Goal: Task Accomplishment & Management: Use online tool/utility

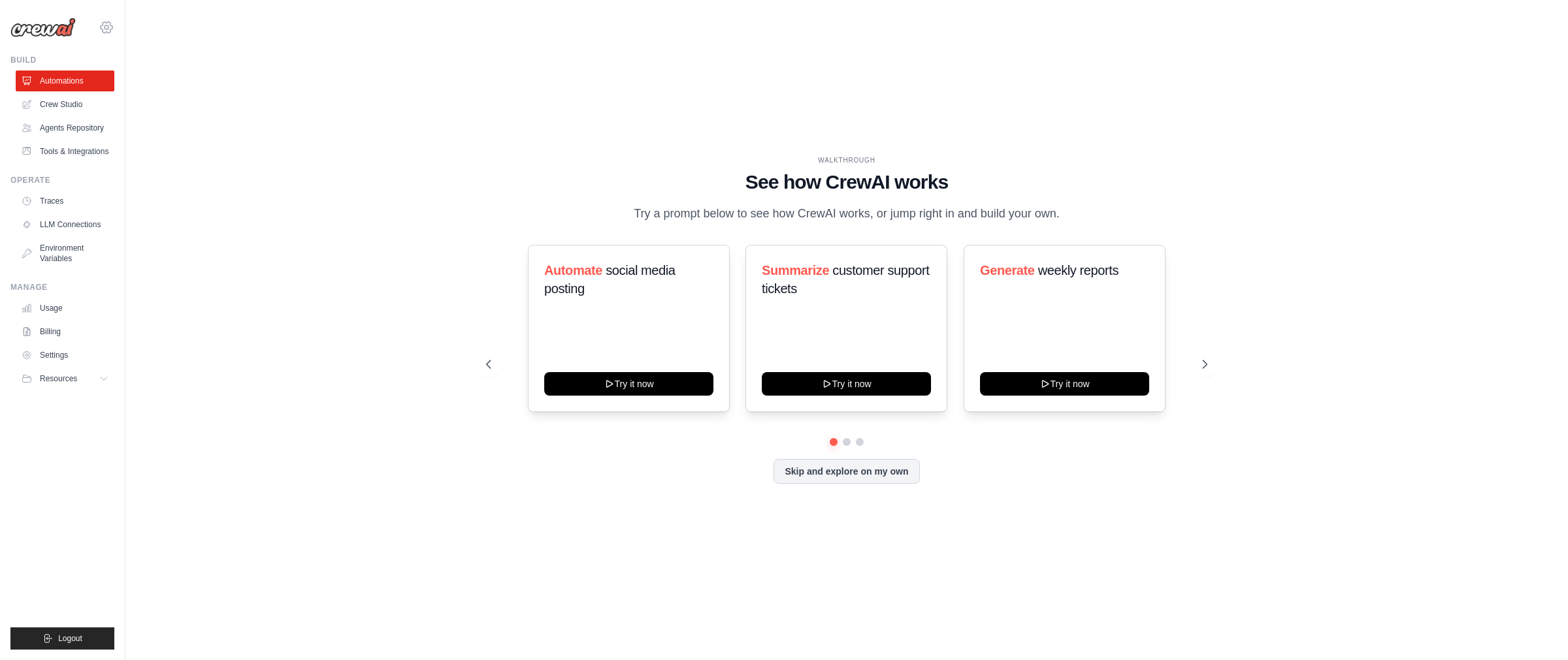
click at [104, 29] on icon at bounding box center [107, 27] width 16 height 16
click at [226, 91] on span at bounding box center [288, 81] width 124 height 26
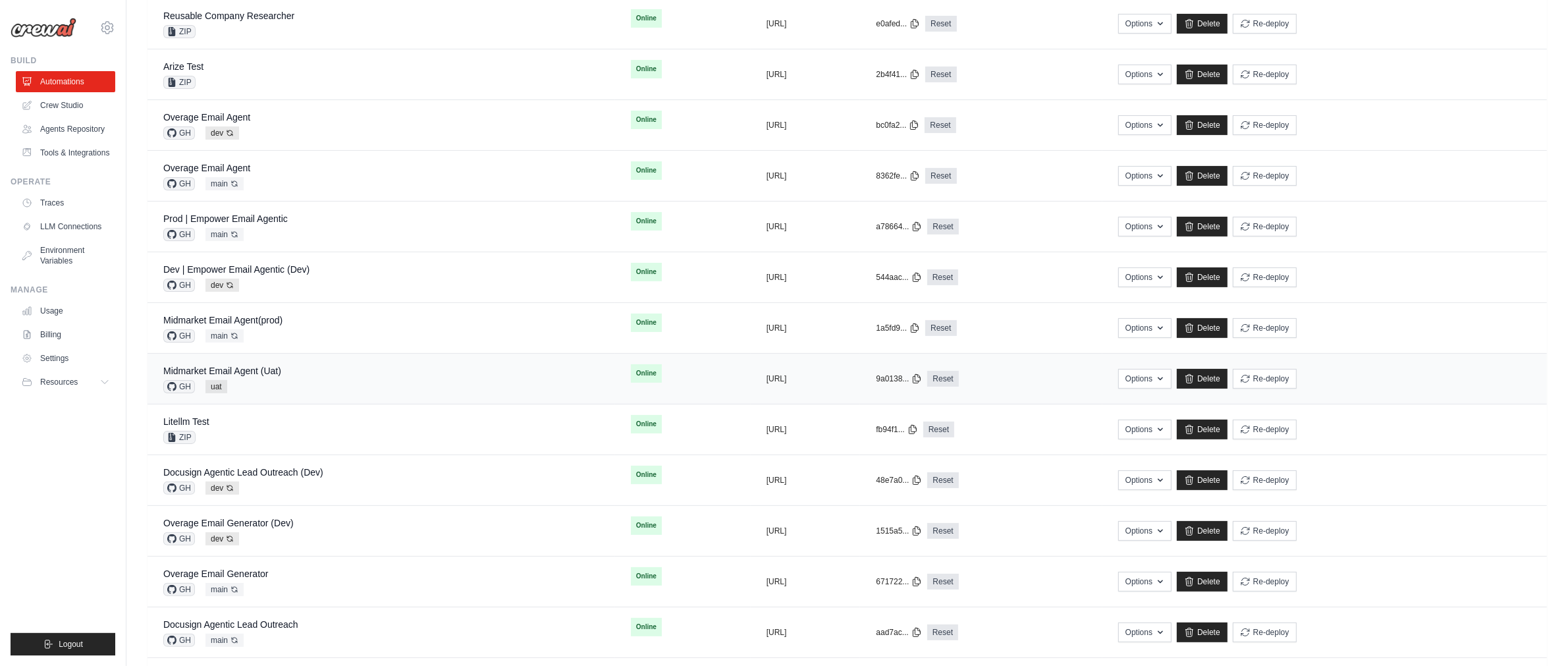
scroll to position [363, 0]
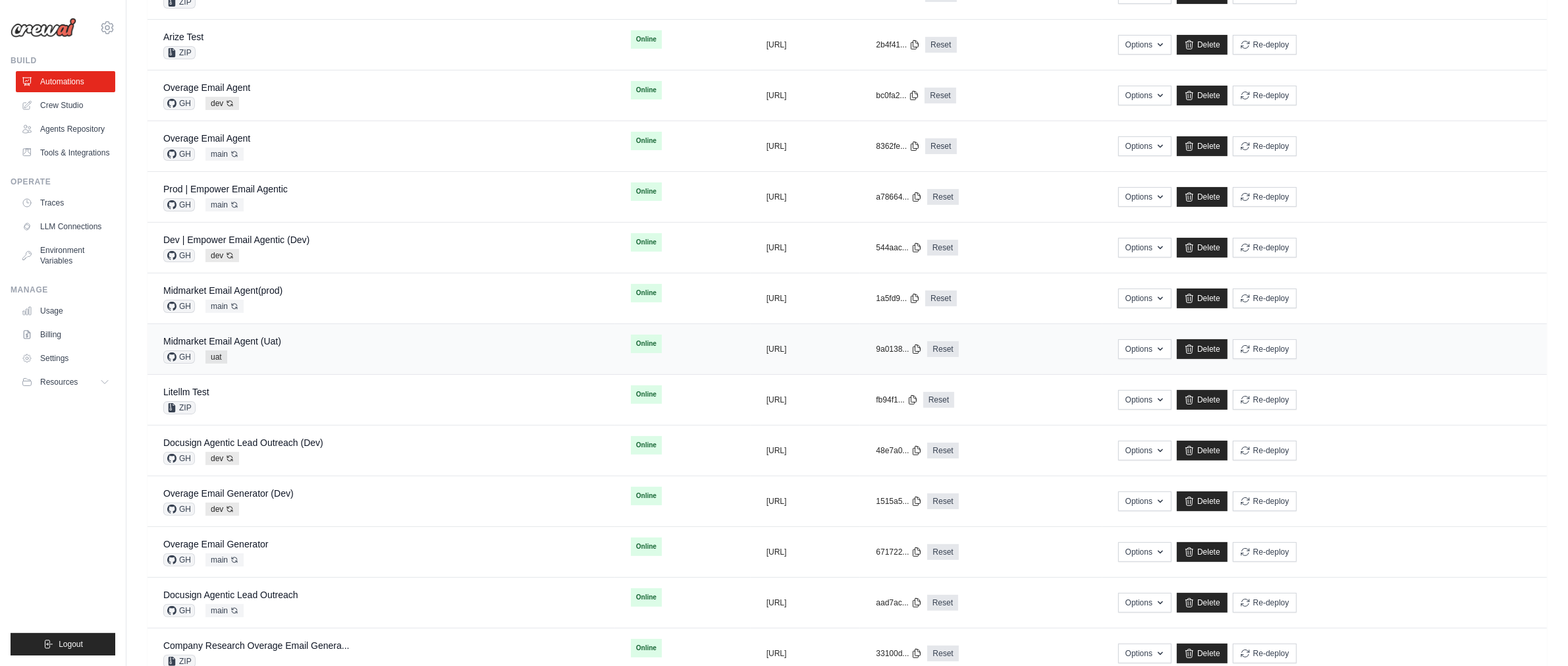
click at [275, 351] on div "Midmarket Email Agent (Uat) GH uat" at bounding box center [222, 348] width 118 height 29
click at [308, 344] on div "Midmarket Email Agent (Uat) GH uat" at bounding box center [381, 348] width 436 height 29
drag, startPoint x: 225, startPoint y: 339, endPoint x: 232, endPoint y: 338, distance: 7.1
click at [227, 339] on link "Midmarket Email Agent (Uat)" at bounding box center [222, 341] width 118 height 11
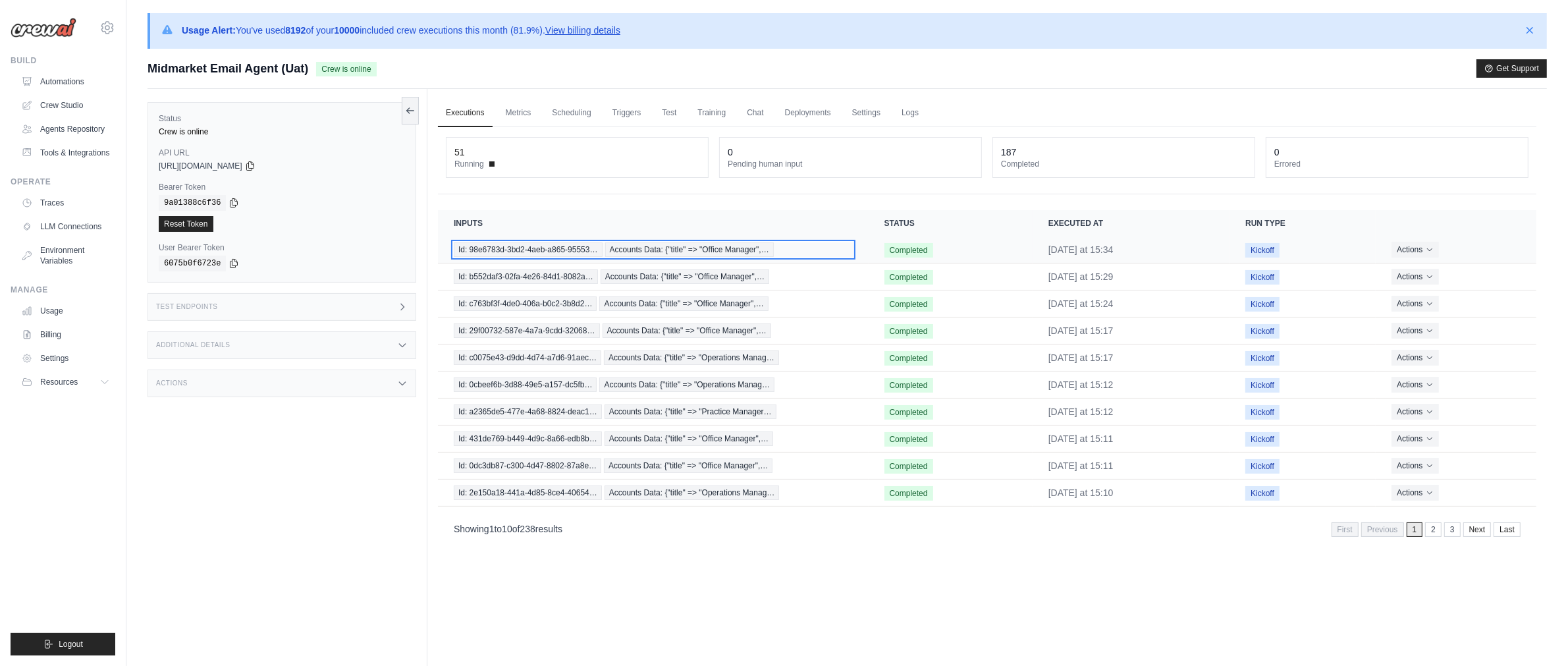
click at [514, 246] on span "Id: 98e6783d-3bd2-4aeb-a865-95553…" at bounding box center [528, 250] width 149 height 15
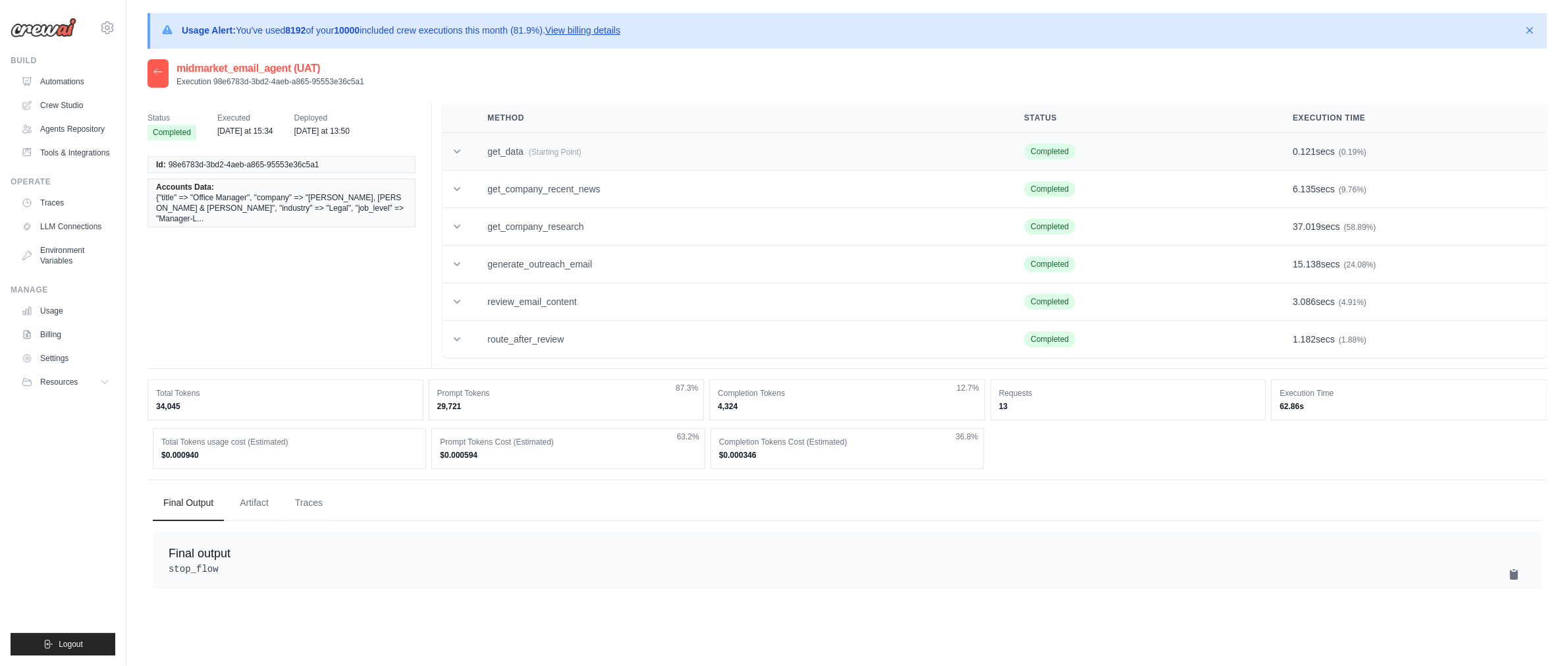
click at [520, 157] on td "get_data (Starting Point)" at bounding box center [740, 152] width 537 height 38
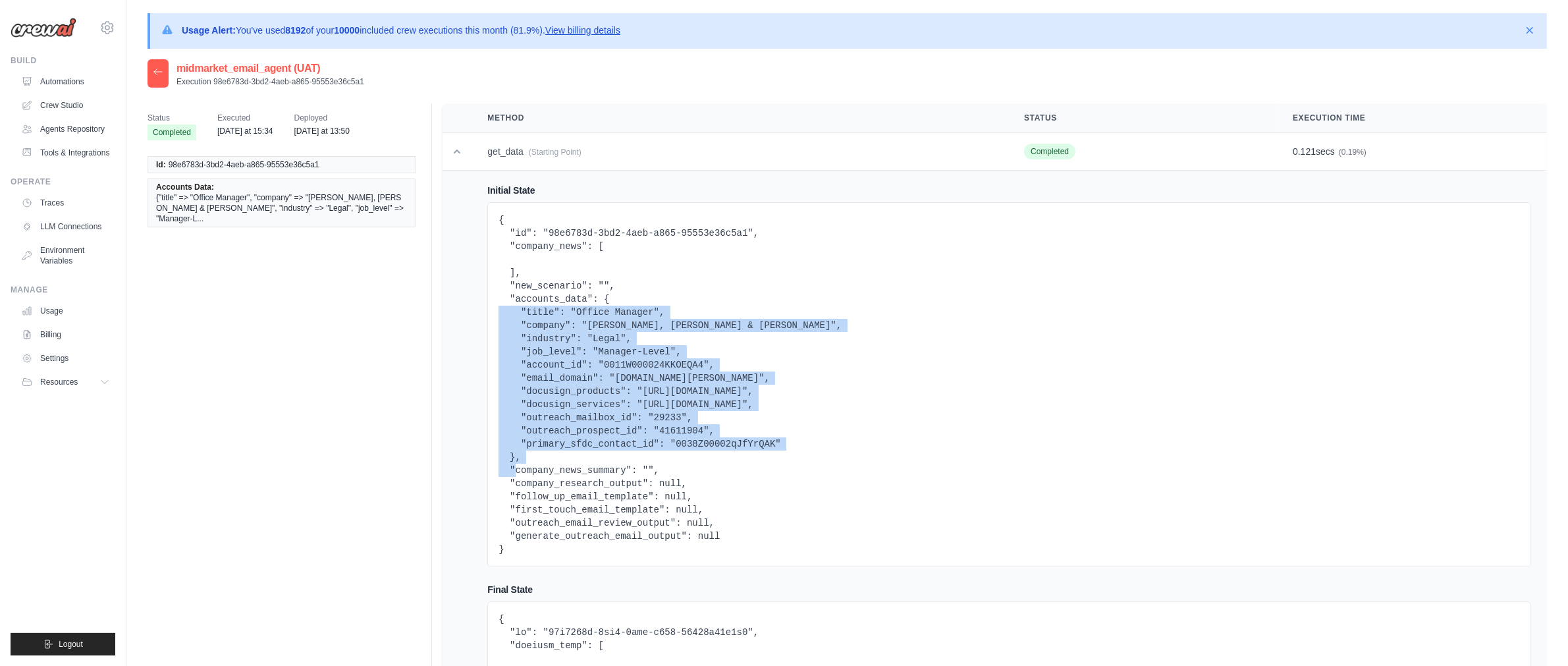
drag, startPoint x: 802, startPoint y: 438, endPoint x: 494, endPoint y: 314, distance: 332.0
click at [494, 314] on div "{ "id": "98e6783d-3bd2-4aeb-a865-95553e36c5a1", "company_news": [ ], "new_scena…" at bounding box center [1009, 385] width 1044 height 365
copy pre ""title": "Office Manager", "company": "Hefner, Stark & Marois", "industry": "Le…"
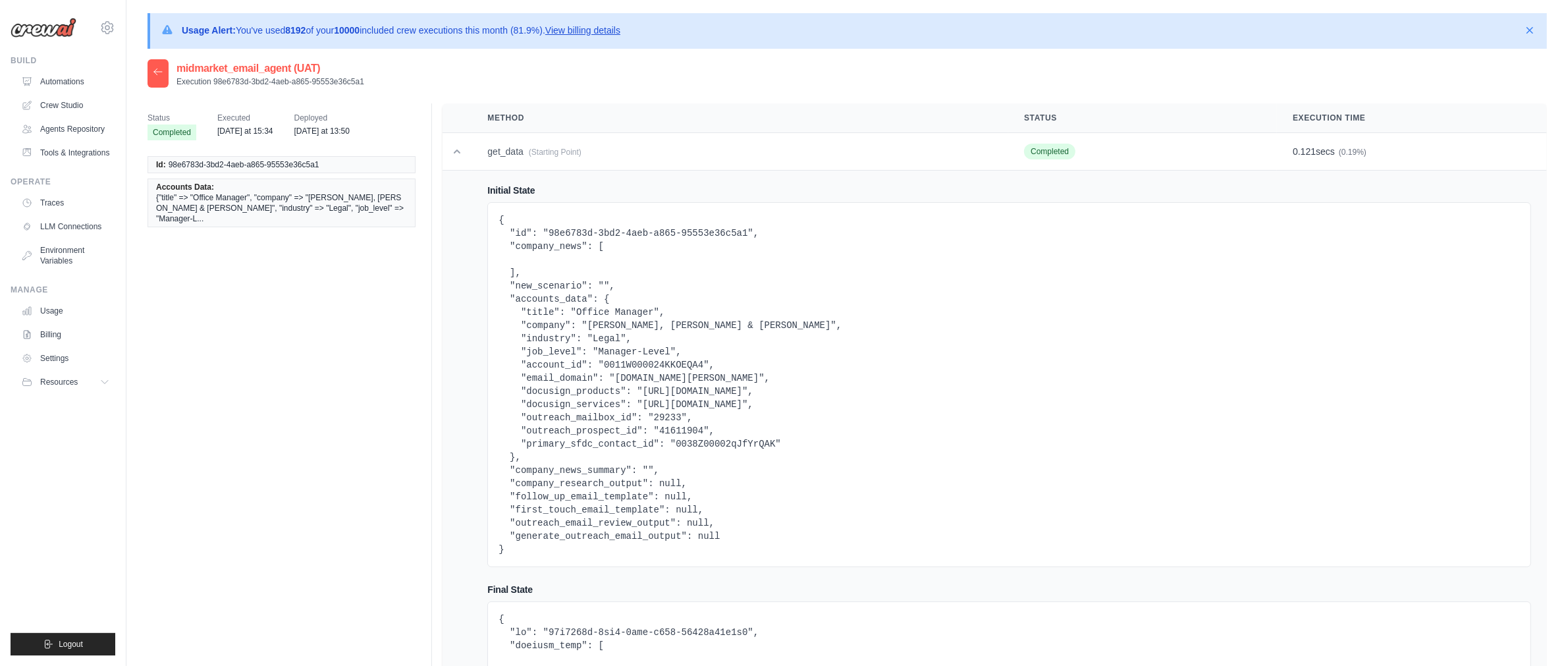
click at [616, 303] on pre "{ "id": "98e6783d-3bd2-4aeb-a865-95553e36c5a1", "company_news": [ ], "new_scena…" at bounding box center [1010, 385] width 1022 height 342
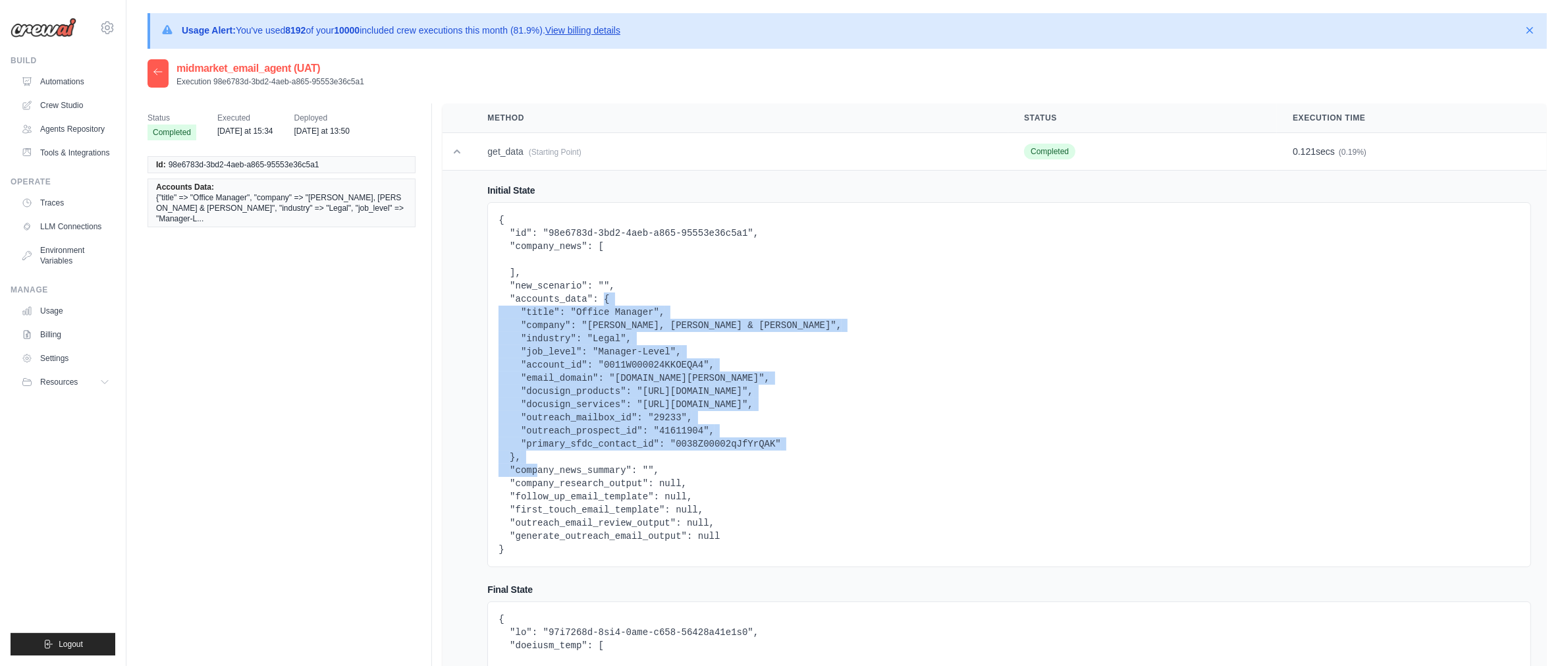
drag, startPoint x: 606, startPoint y: 298, endPoint x: 521, endPoint y: 452, distance: 175.9
click at [514, 455] on pre "{ "id": "98e6783d-3bd2-4aeb-a865-95553e36c5a1", "company_news": [ ], "new_scena…" at bounding box center [1010, 385] width 1022 height 342
copy pre "{ "title": "Office Manager", "company": "Hefner, Stark & Marois", "industry": "…"
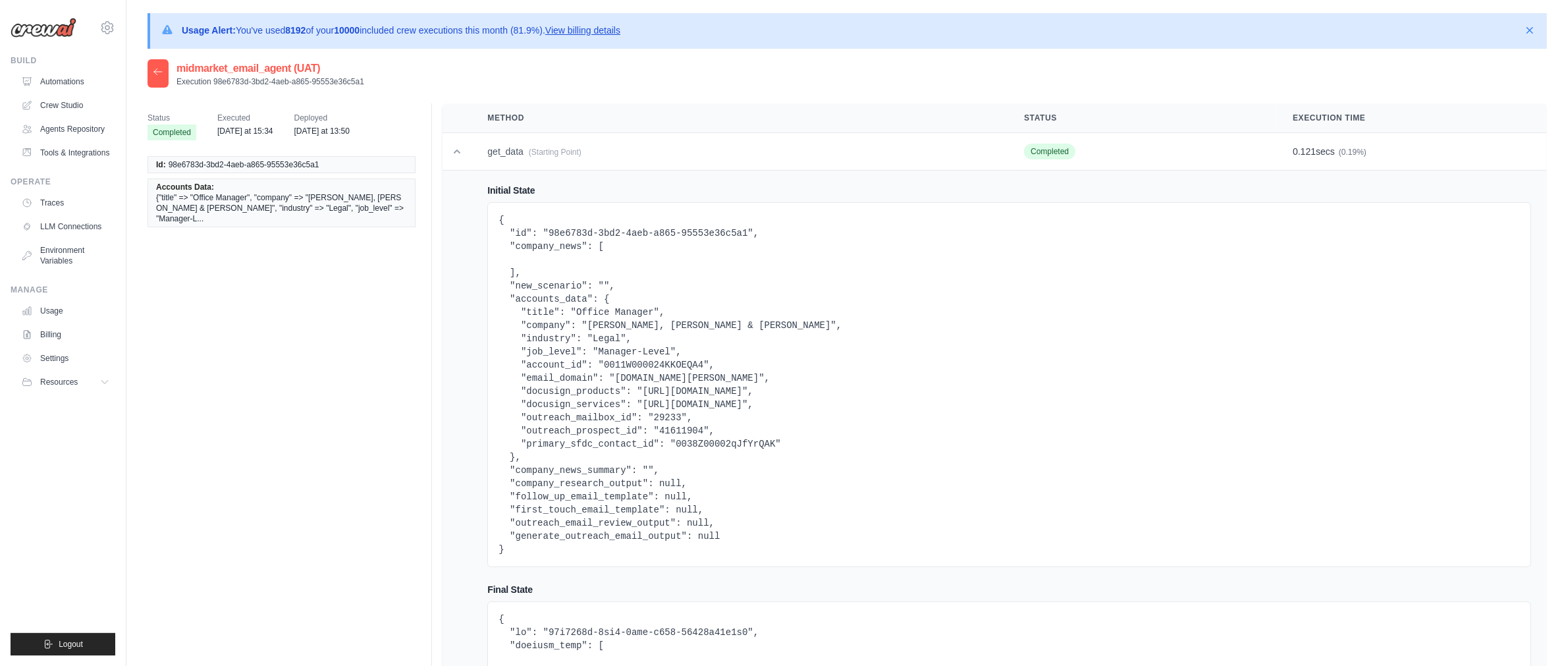
click at [158, 81] on div at bounding box center [158, 73] width 21 height 28
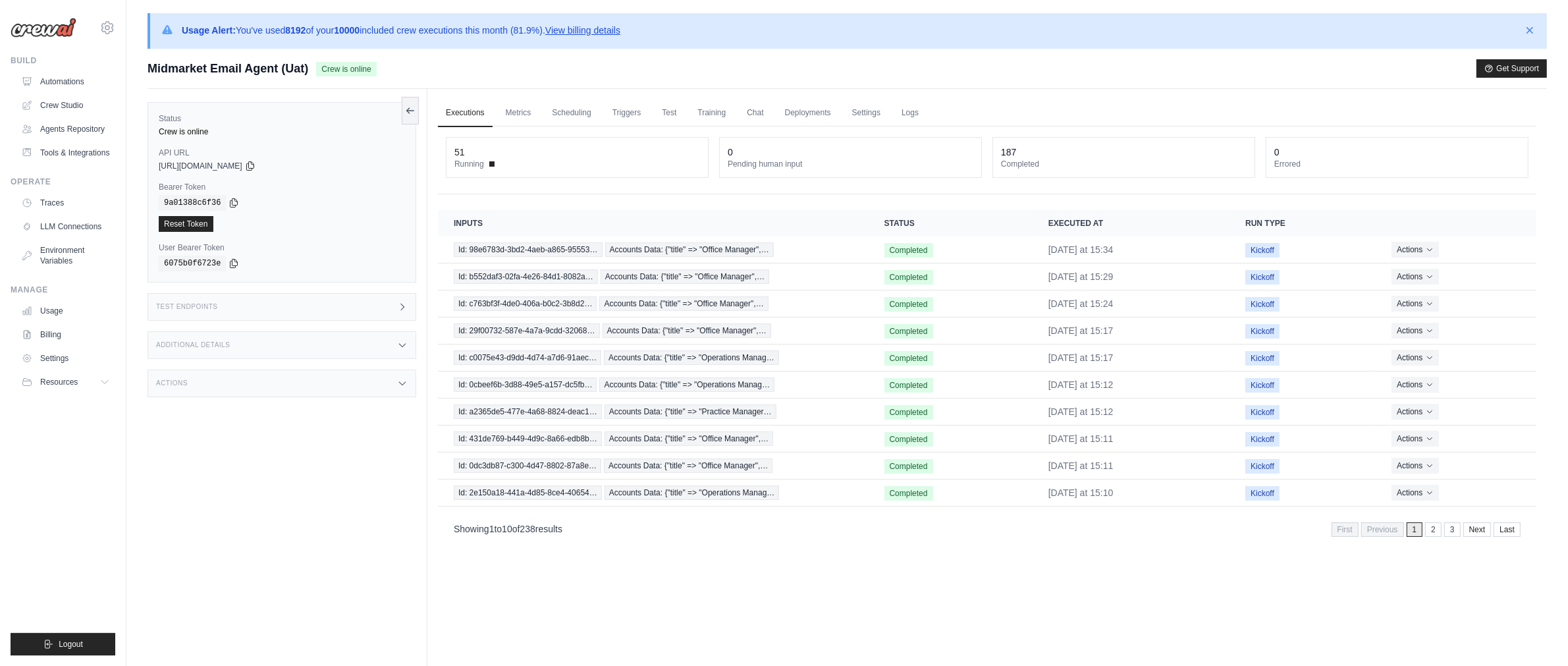
click at [315, 318] on div "Test Endpoints" at bounding box center [282, 307] width 268 height 28
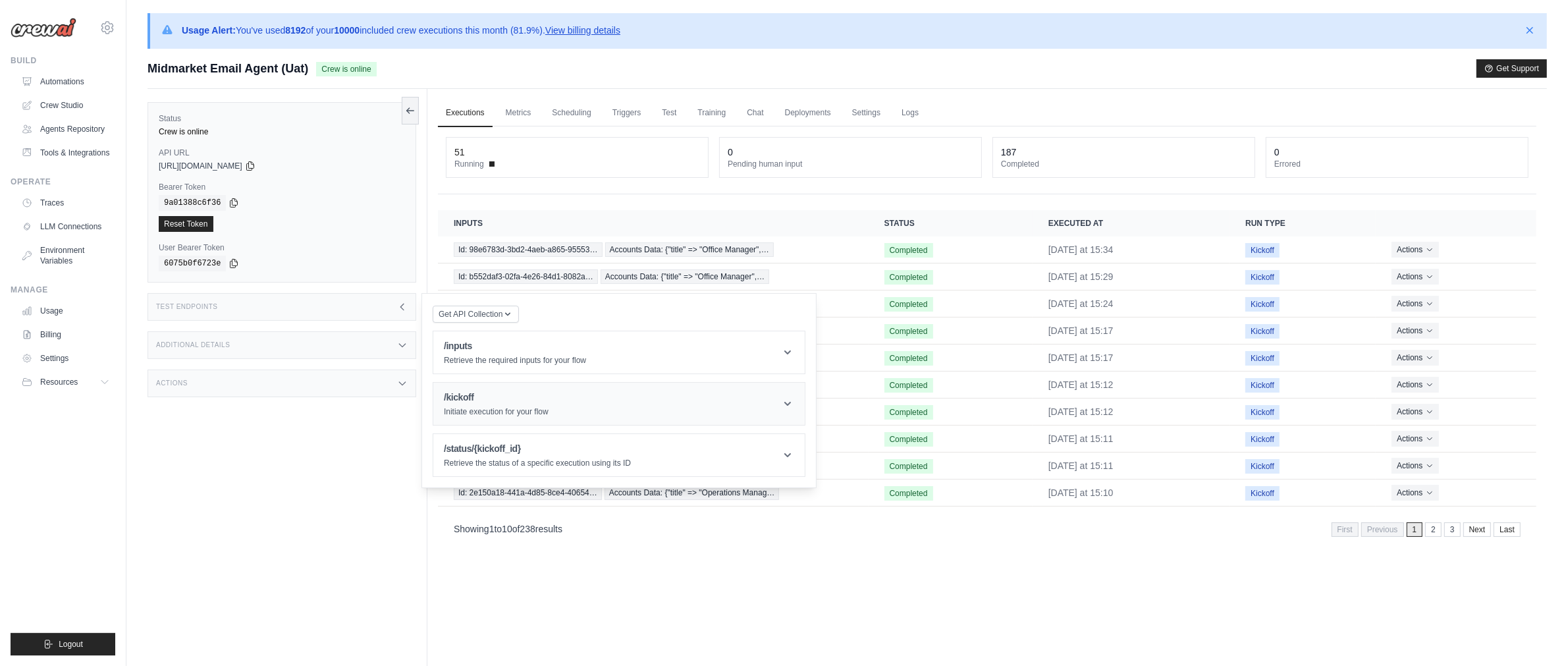
drag, startPoint x: 481, startPoint y: 415, endPoint x: 487, endPoint y: 418, distance: 6.7
click at [481, 415] on p "Initiate execution for your flow" at bounding box center [496, 412] width 105 height 11
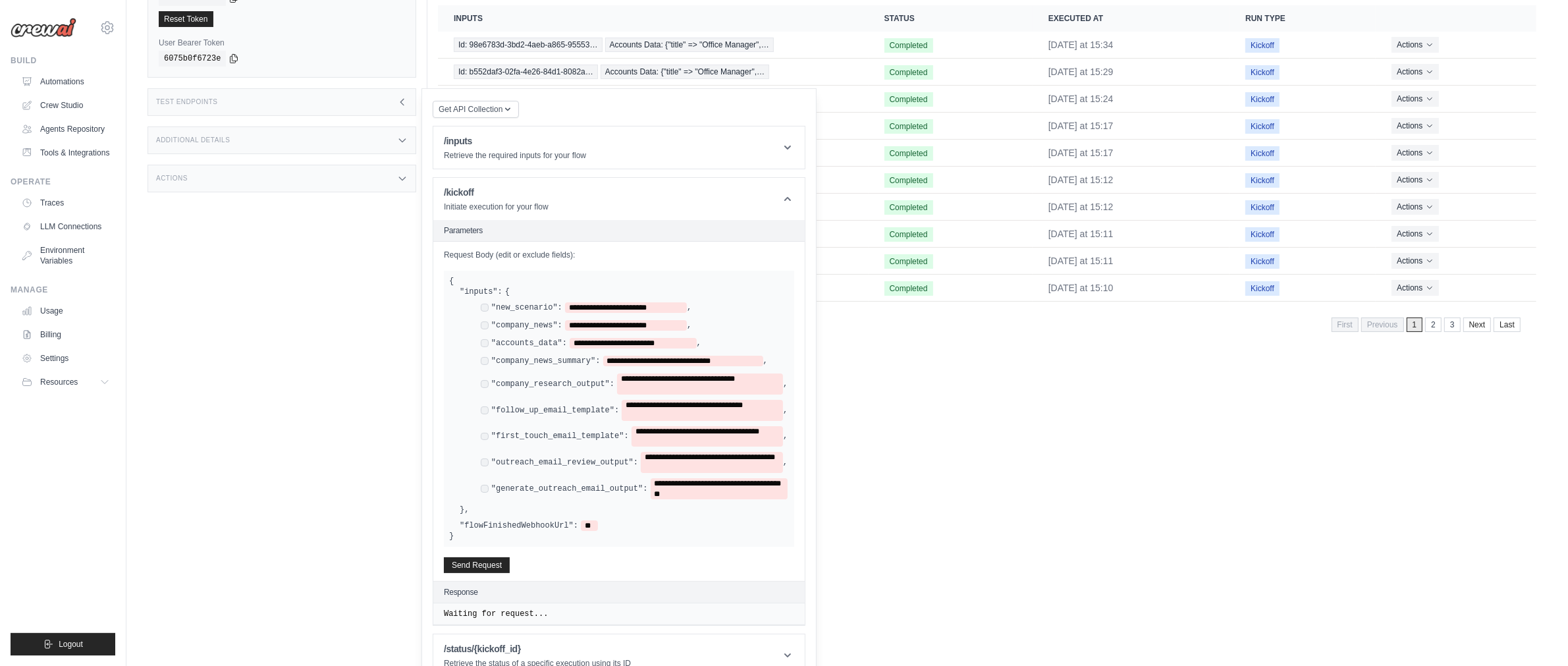
scroll to position [229, 0]
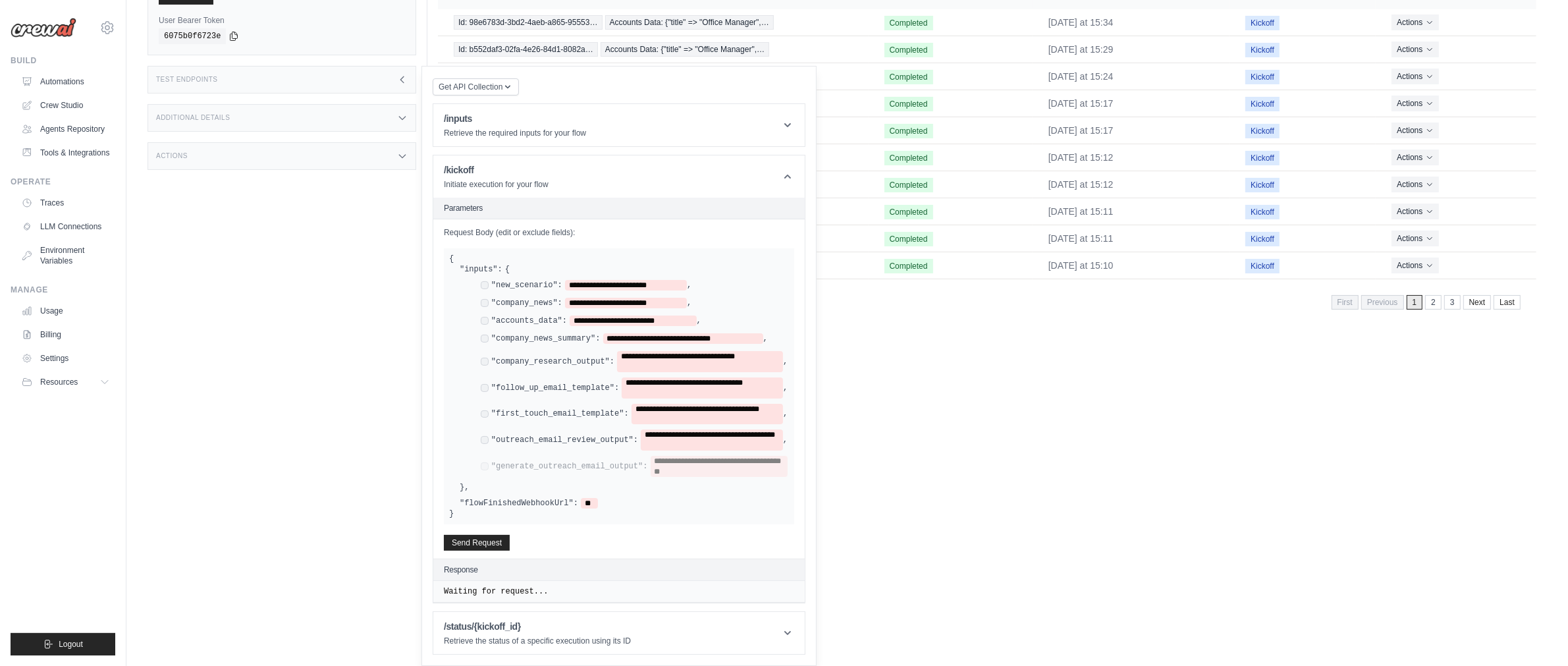
click at [482, 444] on div "**********" at bounding box center [634, 440] width 307 height 21
click at [484, 406] on div "**********" at bounding box center [634, 414] width 307 height 21
click at [482, 369] on div "**********" at bounding box center [634, 361] width 307 height 21
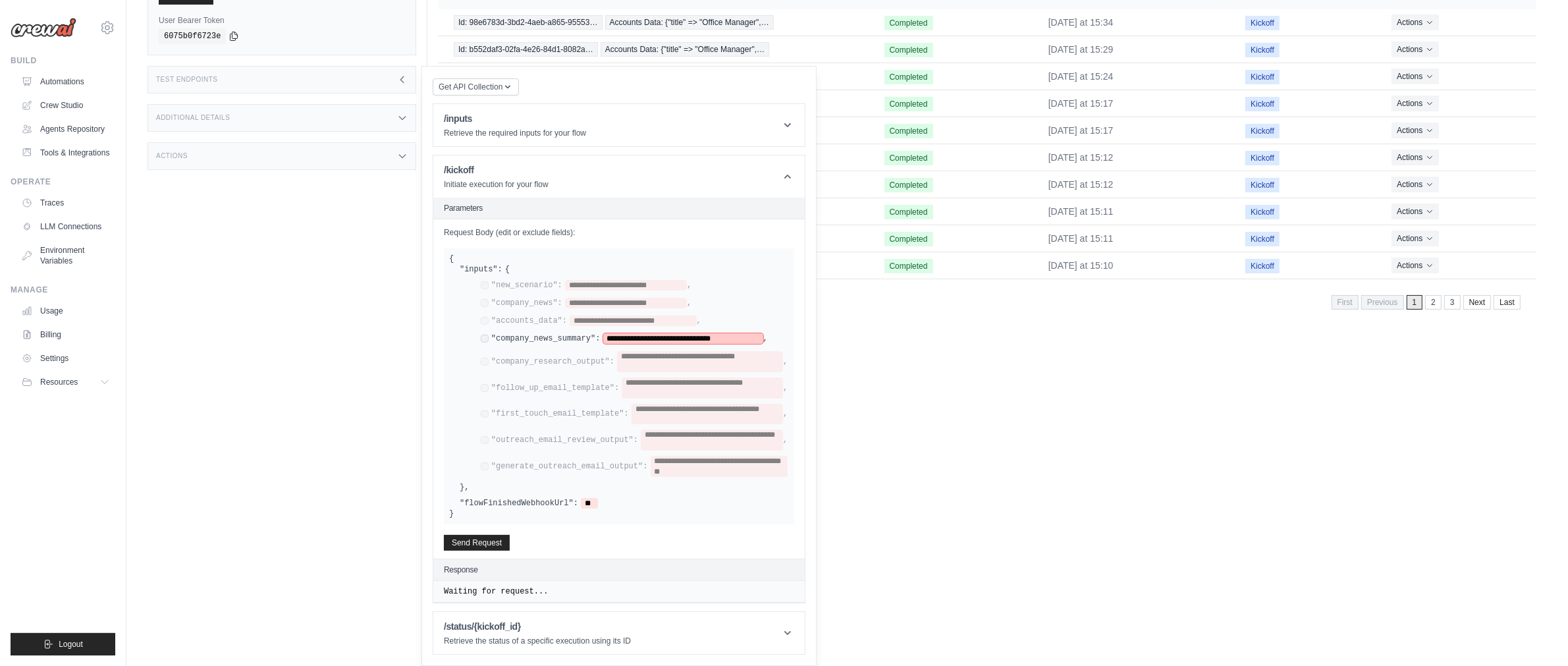
click at [679, 340] on span "**********" at bounding box center [683, 339] width 160 height 11
paste span
click at [626, 326] on div "**********" at bounding box center [634, 322] width 308 height 13
click at [628, 320] on span "**********" at bounding box center [633, 321] width 127 height 11
paste span
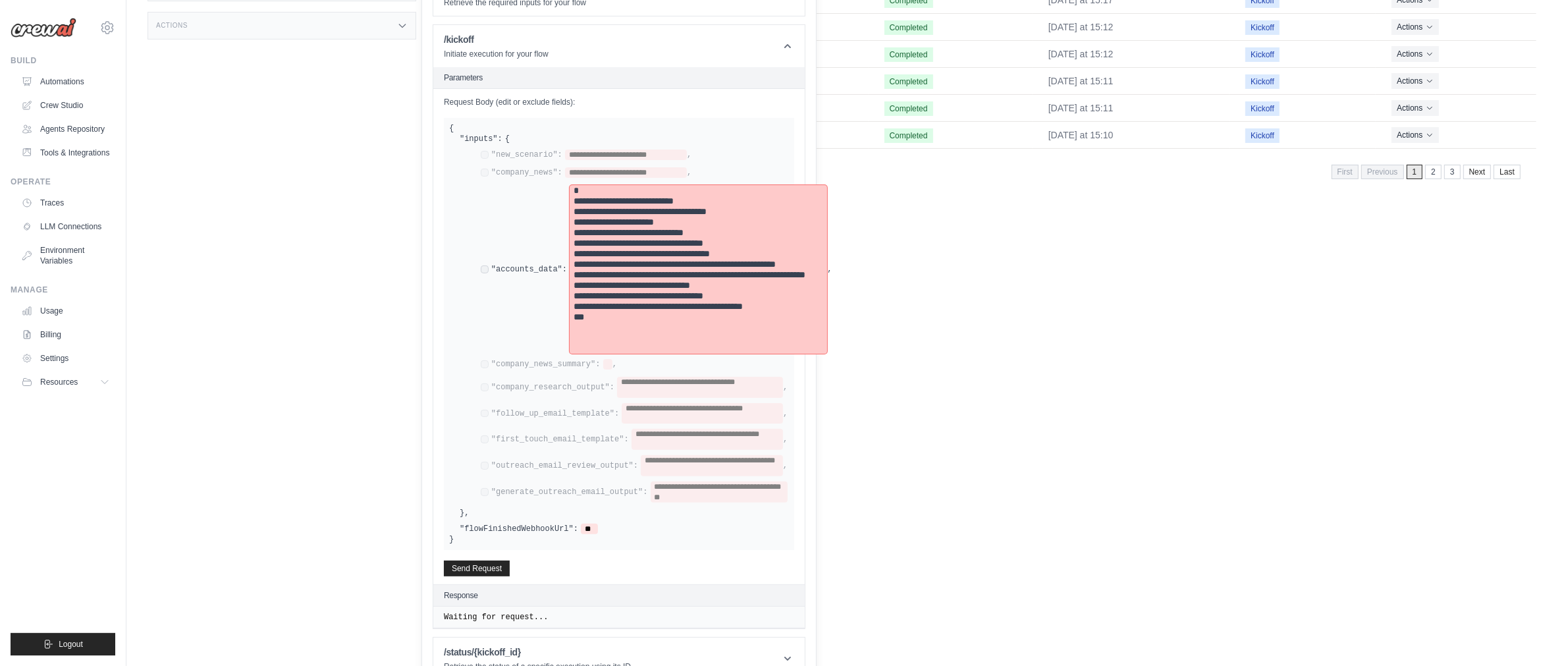
scroll to position [368, 0]
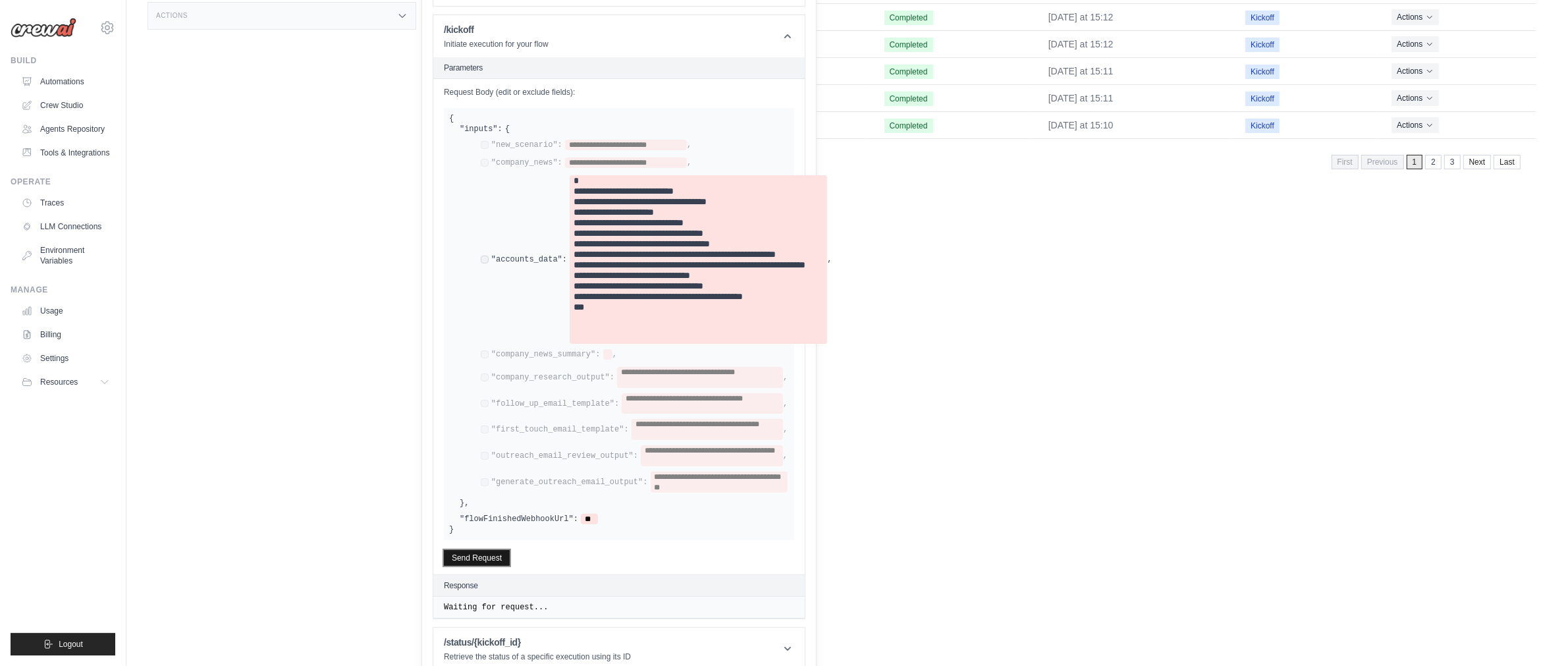
click at [485, 556] on button "Send Request" at bounding box center [477, 558] width 66 height 16
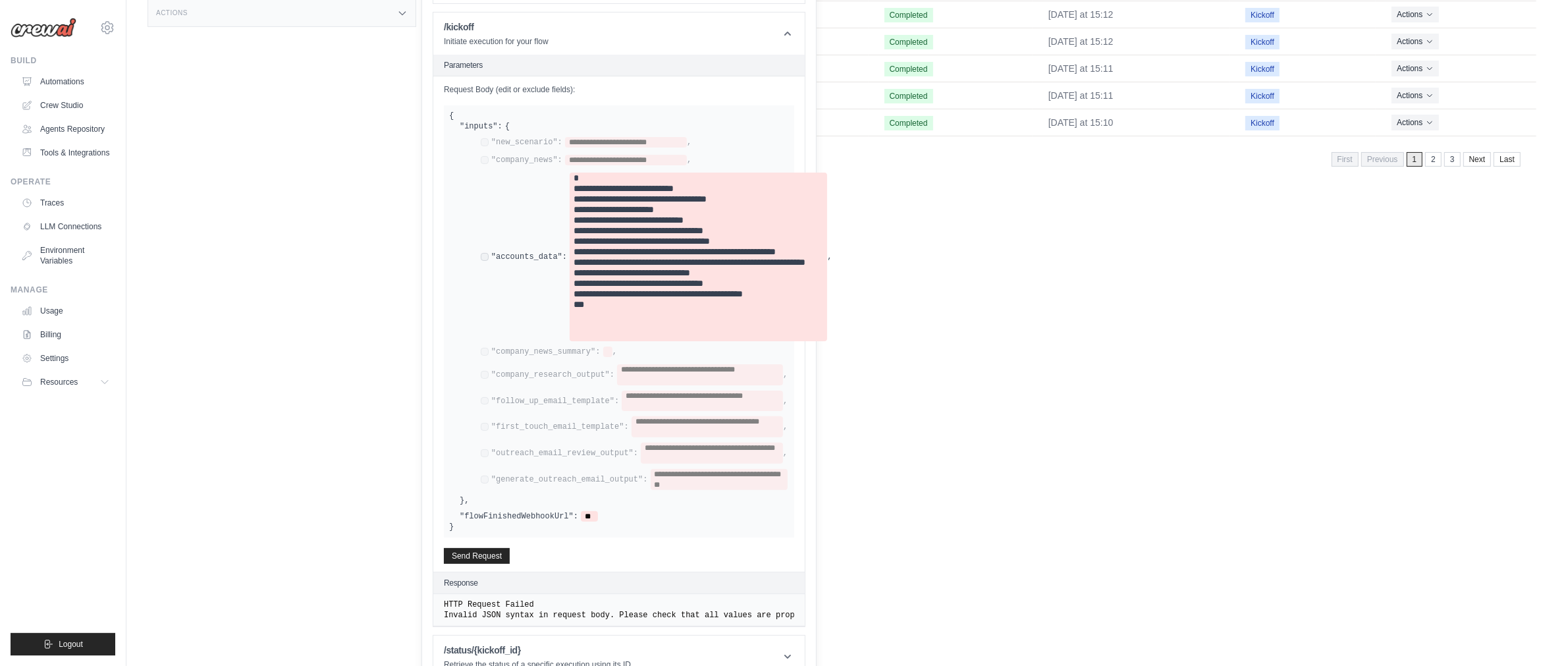
scroll to position [371, 0]
drag, startPoint x: 980, startPoint y: 366, endPoint x: 902, endPoint y: 366, distance: 78.0
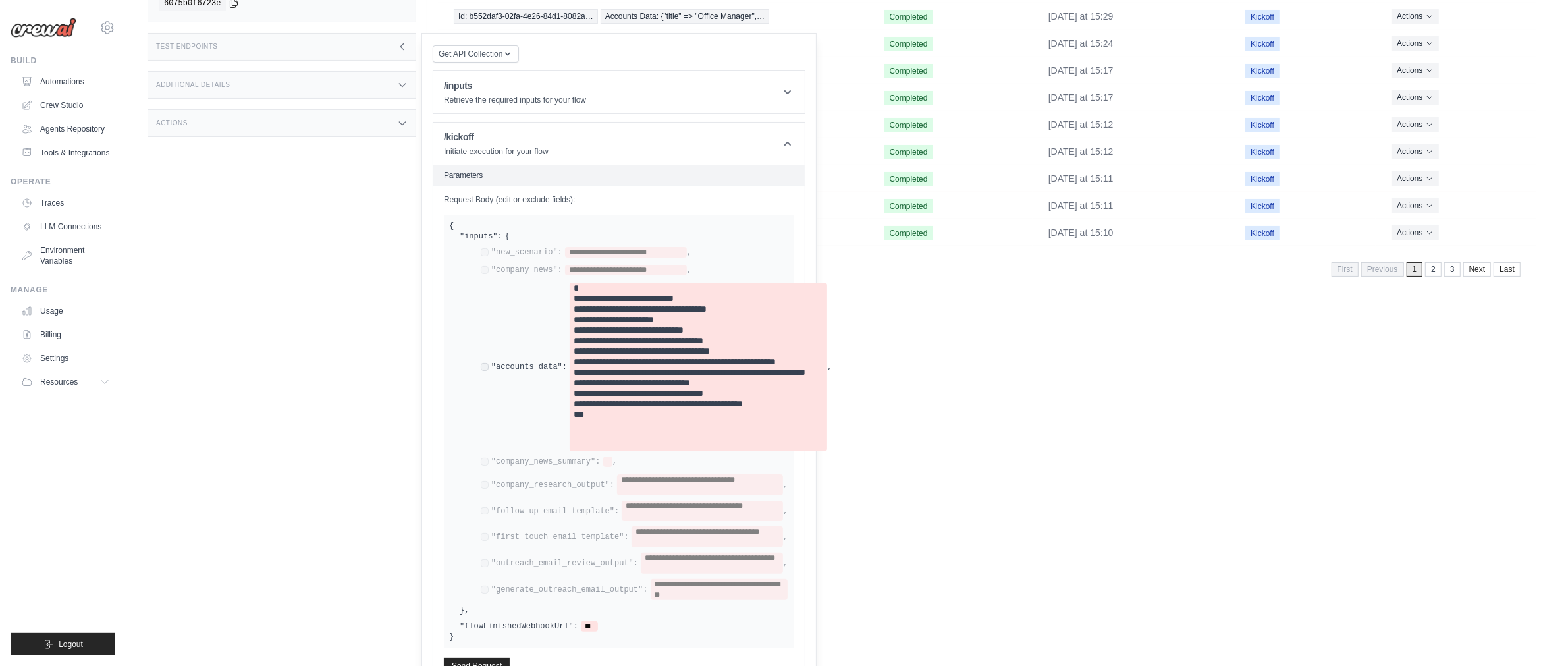
scroll to position [54, 0]
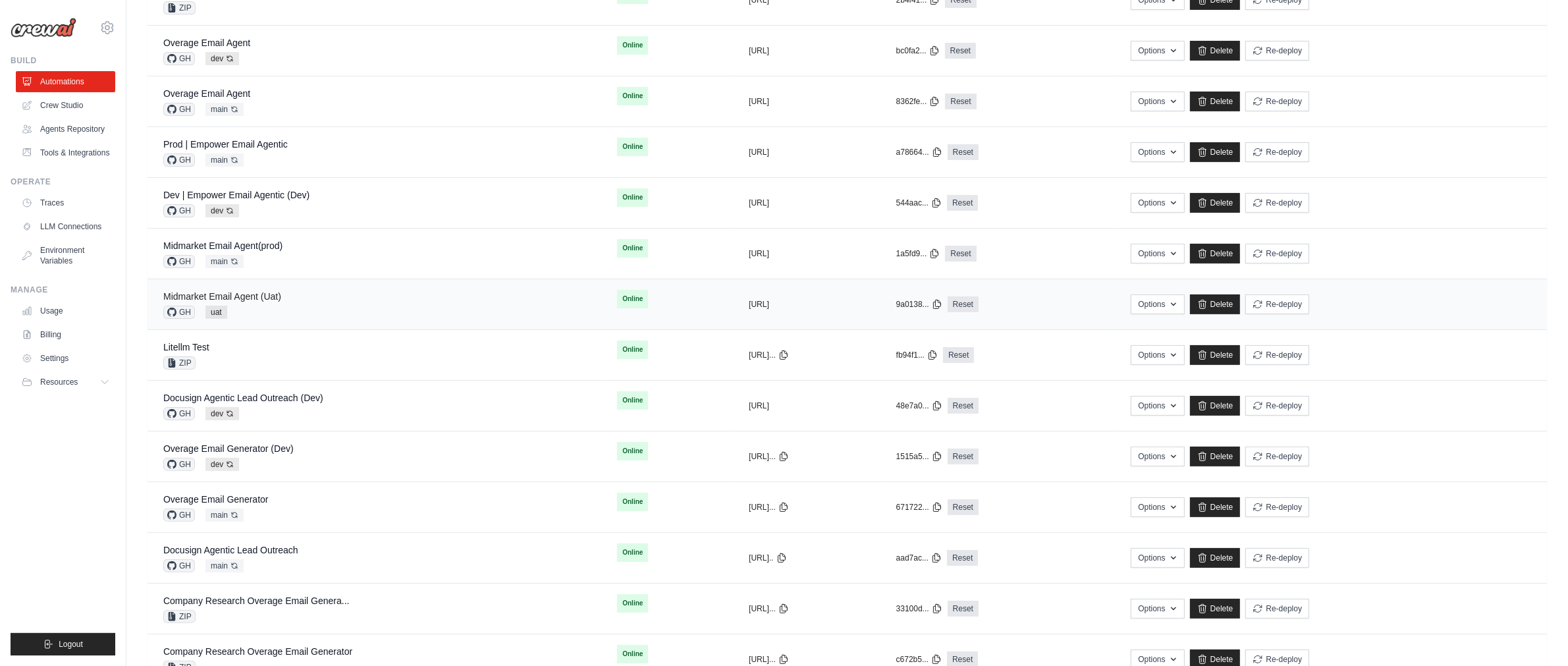
click at [234, 301] on link "Midmarket Email Agent (Uat)" at bounding box center [222, 297] width 118 height 11
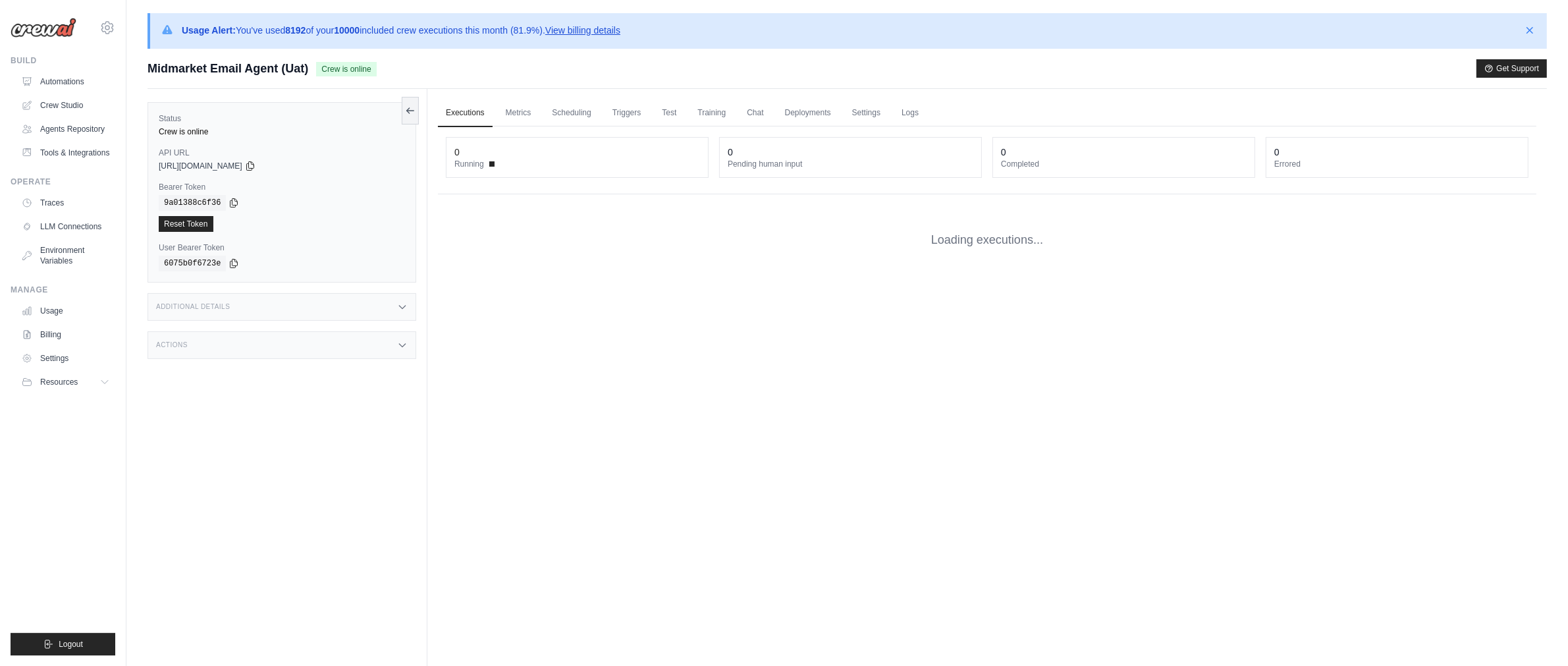
click at [266, 297] on div "Additional Details" at bounding box center [282, 307] width 268 height 28
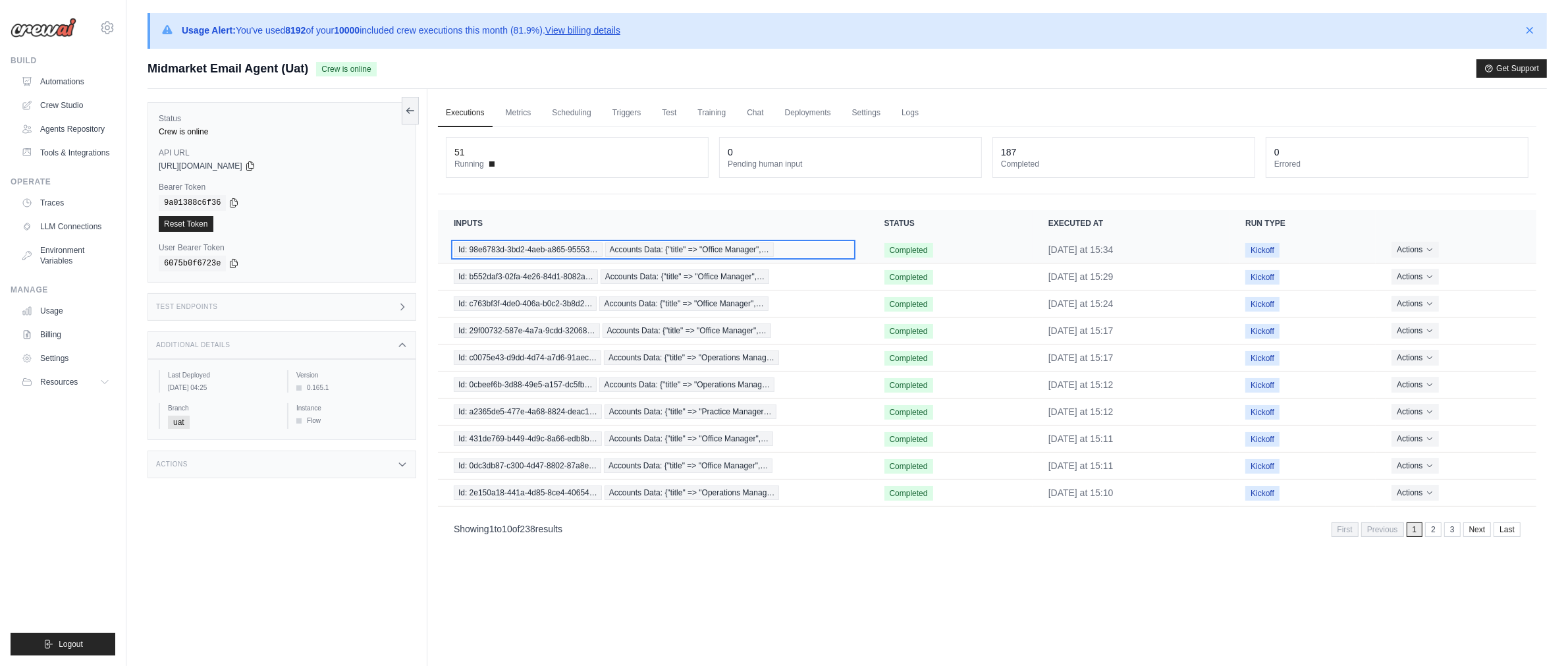
click at [539, 254] on span "Id: 98e6783d-3bd2-4aeb-a865-95553…" at bounding box center [528, 250] width 149 height 15
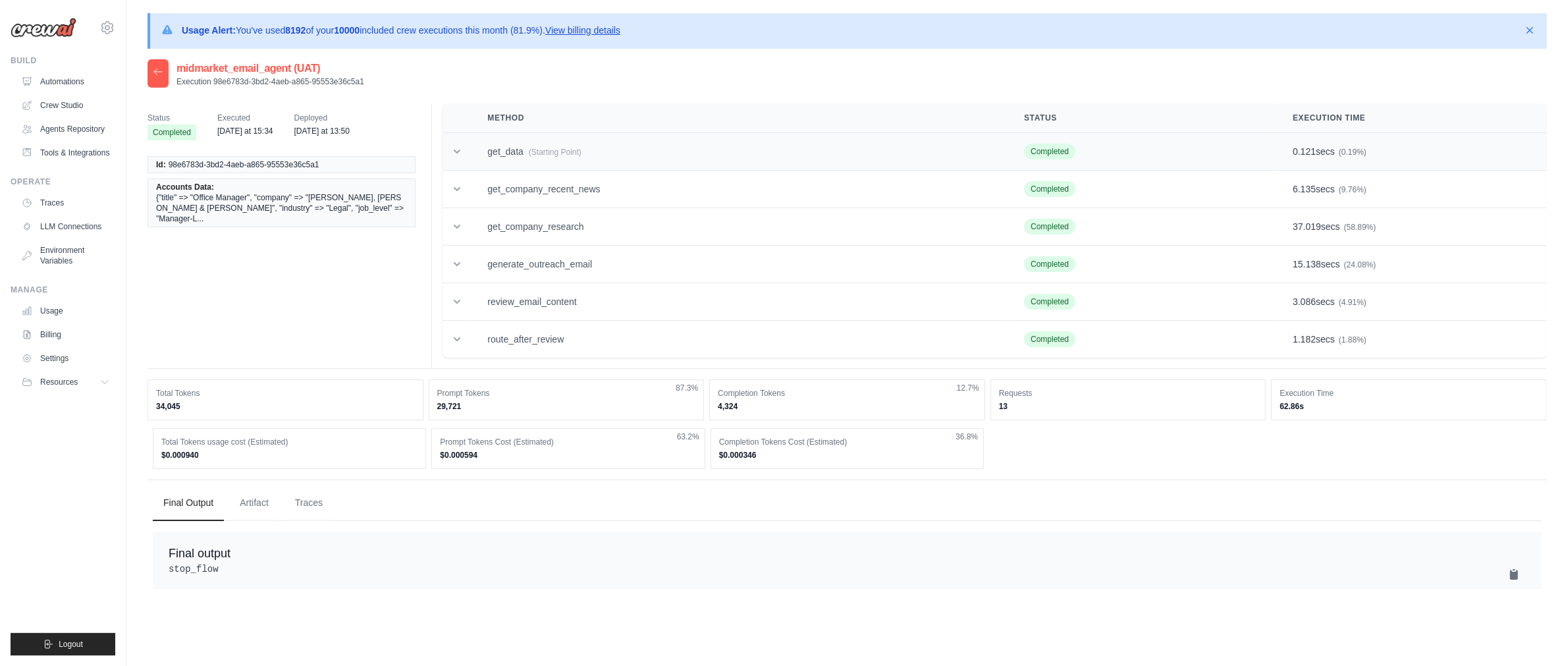
click at [468, 153] on td at bounding box center [456, 152] width 29 height 38
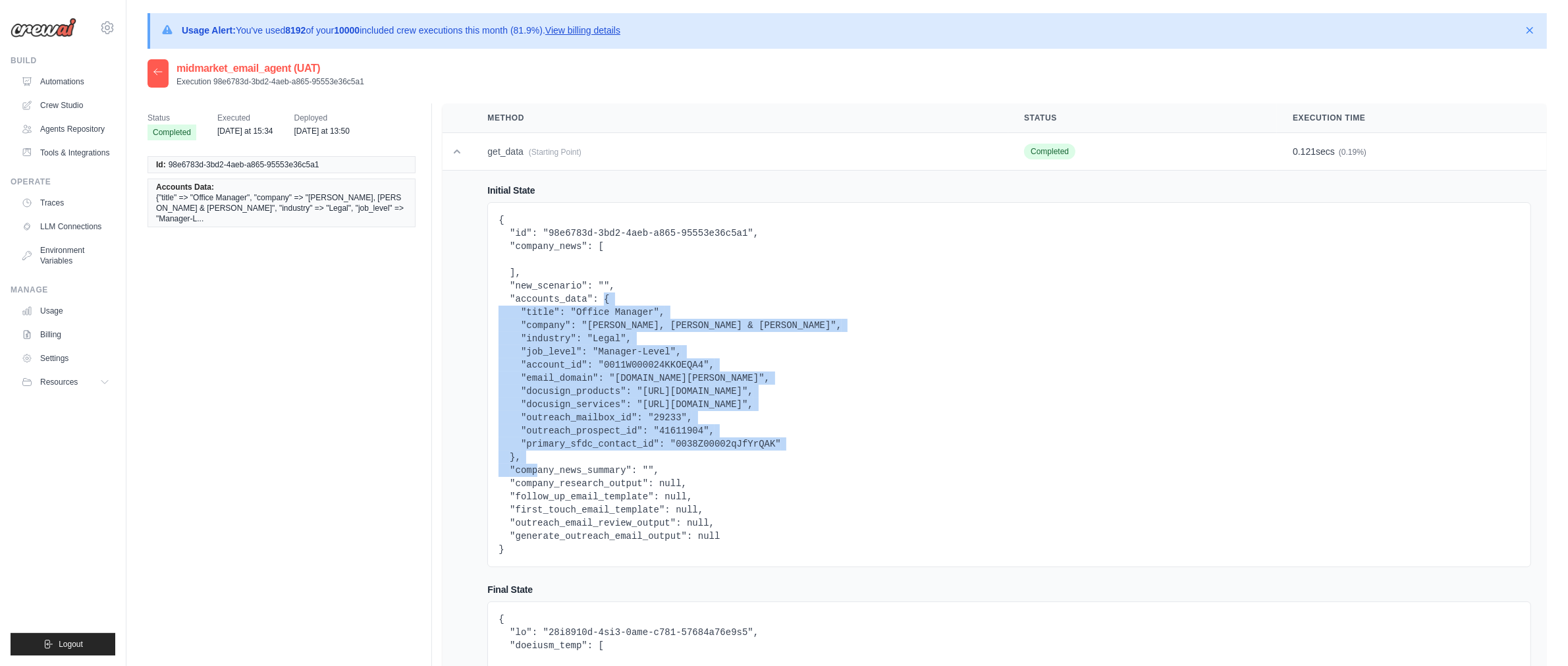
drag, startPoint x: 605, startPoint y: 299, endPoint x: 518, endPoint y: 451, distance: 175.1
click at [518, 451] on pre "{ "id": "98e6783d-3bd2-4aeb-a865-95553e36c5a1", "company_news": [ ], "new_scena…" at bounding box center [1010, 385] width 1022 height 342
copy pre "{ "title": "Office Manager", "company": "[PERSON_NAME], [PERSON_NAME] & [PERSON…"
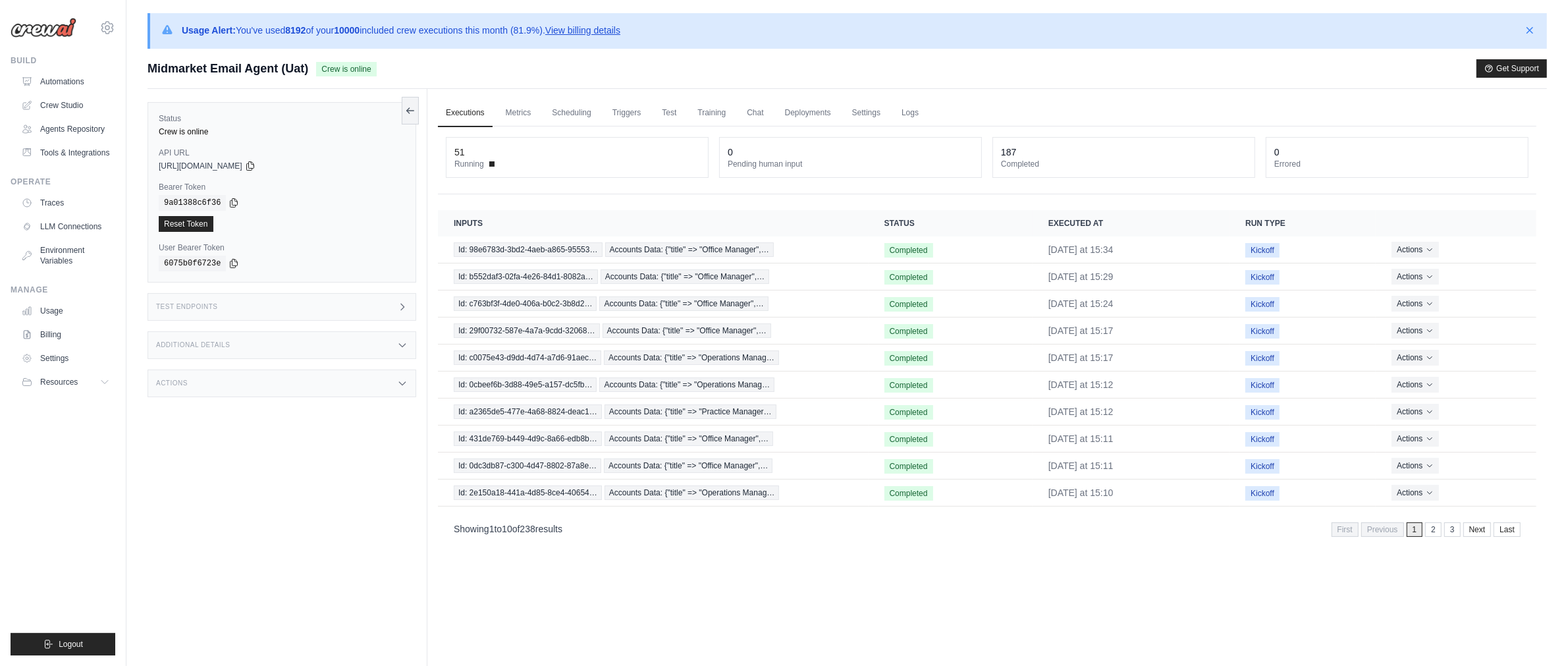
click at [368, 344] on div "Additional Details" at bounding box center [282, 345] width 268 height 28
click at [377, 305] on div "Test Endpoints" at bounding box center [282, 307] width 268 height 28
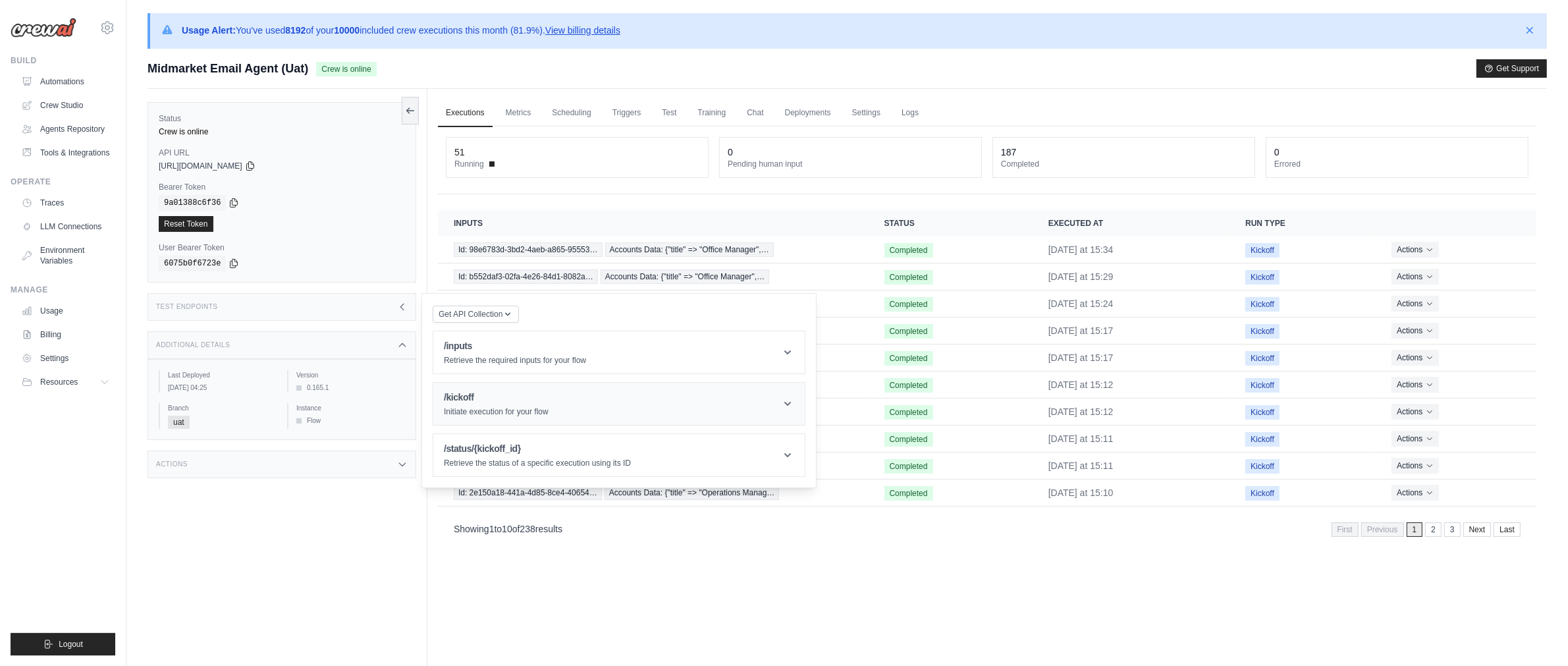
click at [506, 400] on h1 "/kickoff" at bounding box center [496, 397] width 105 height 13
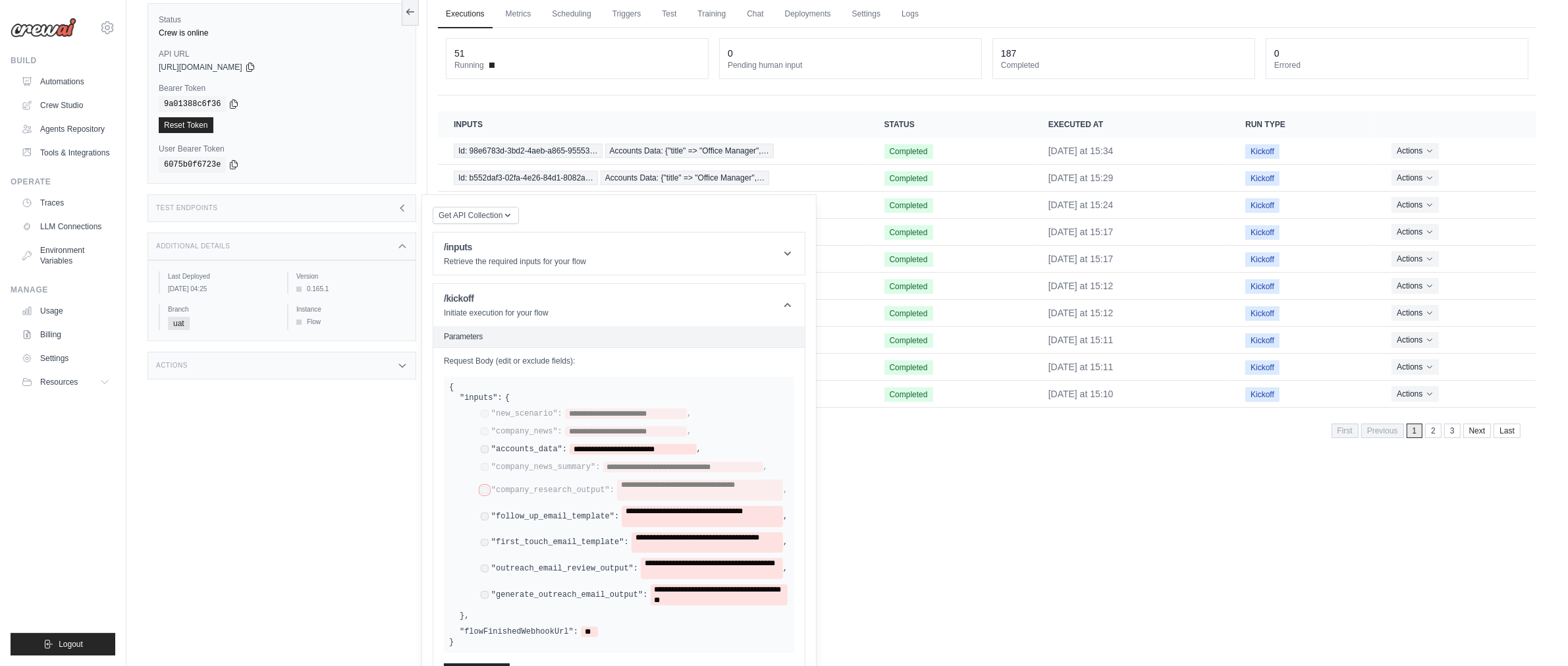
scroll to position [113, 0]
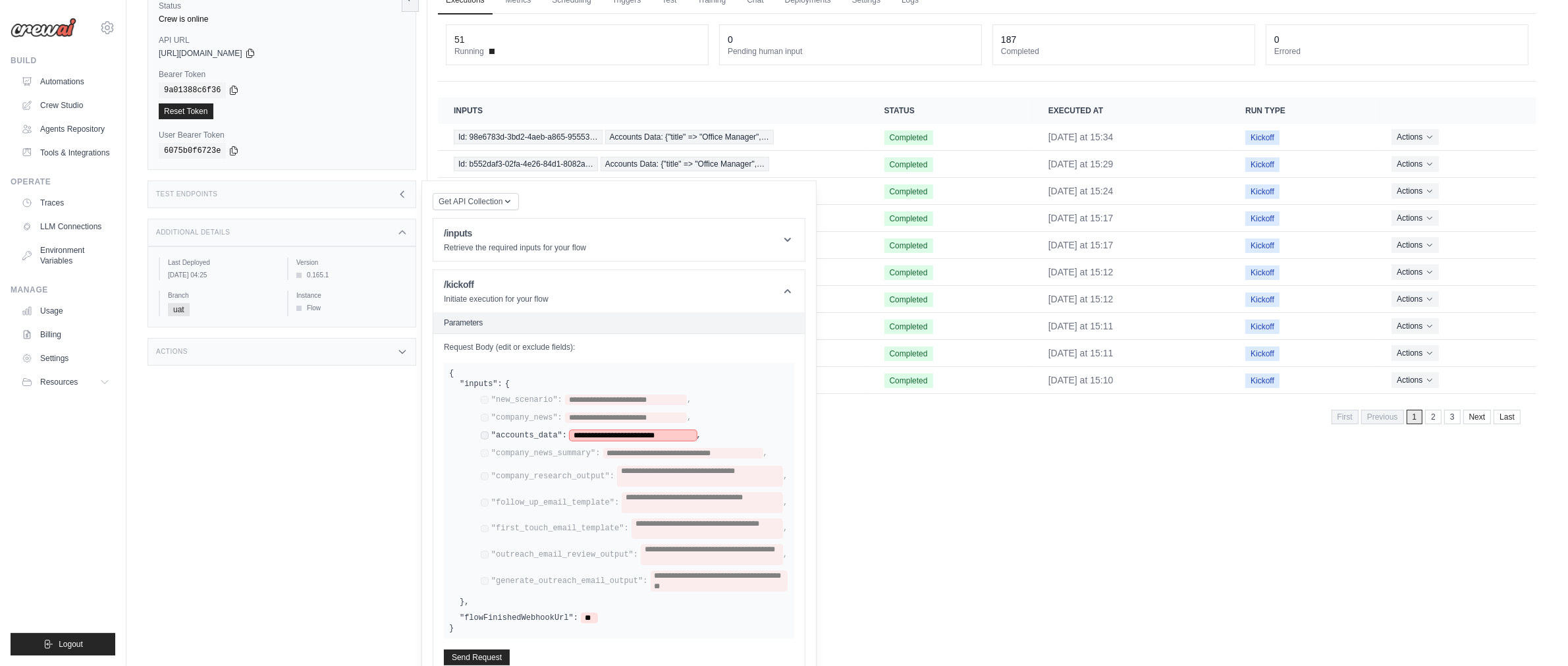
click at [597, 434] on span "**********" at bounding box center [633, 436] width 127 height 11
paste span
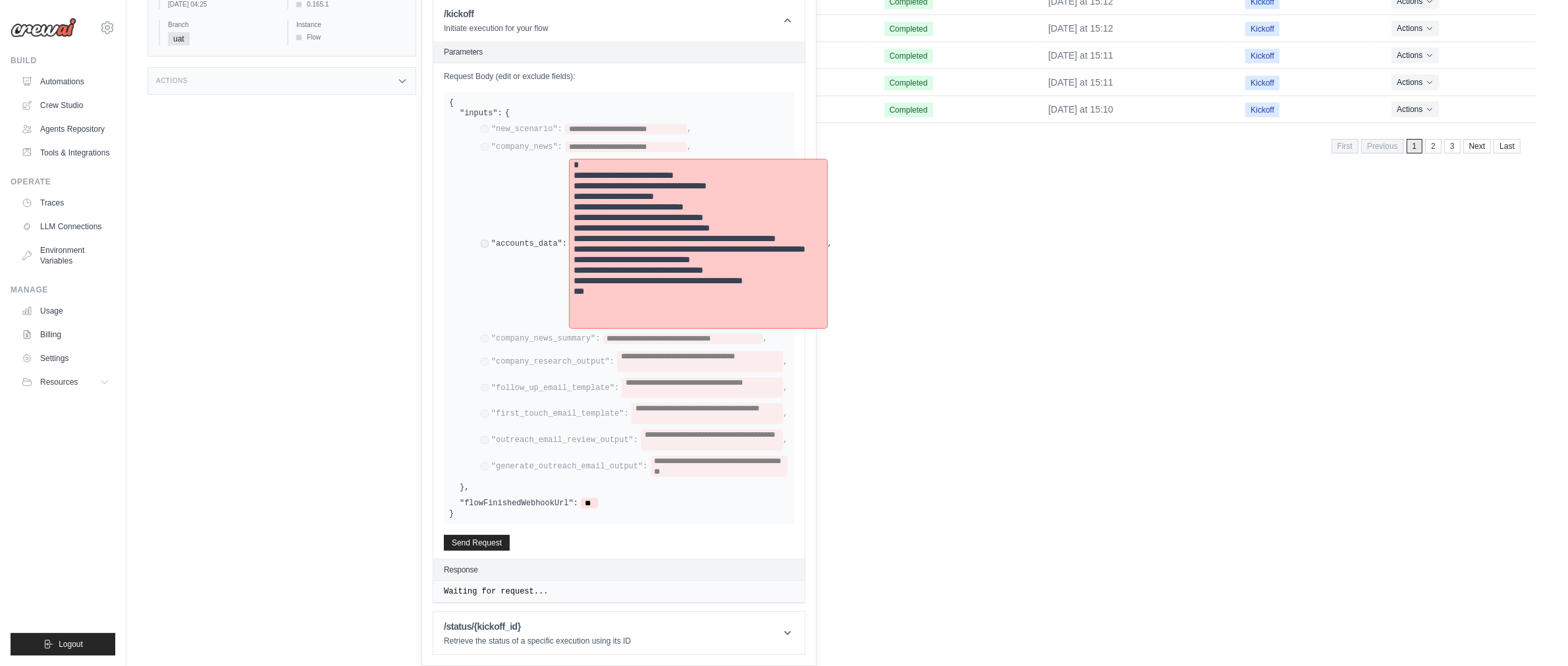
scroll to position [386, 0]
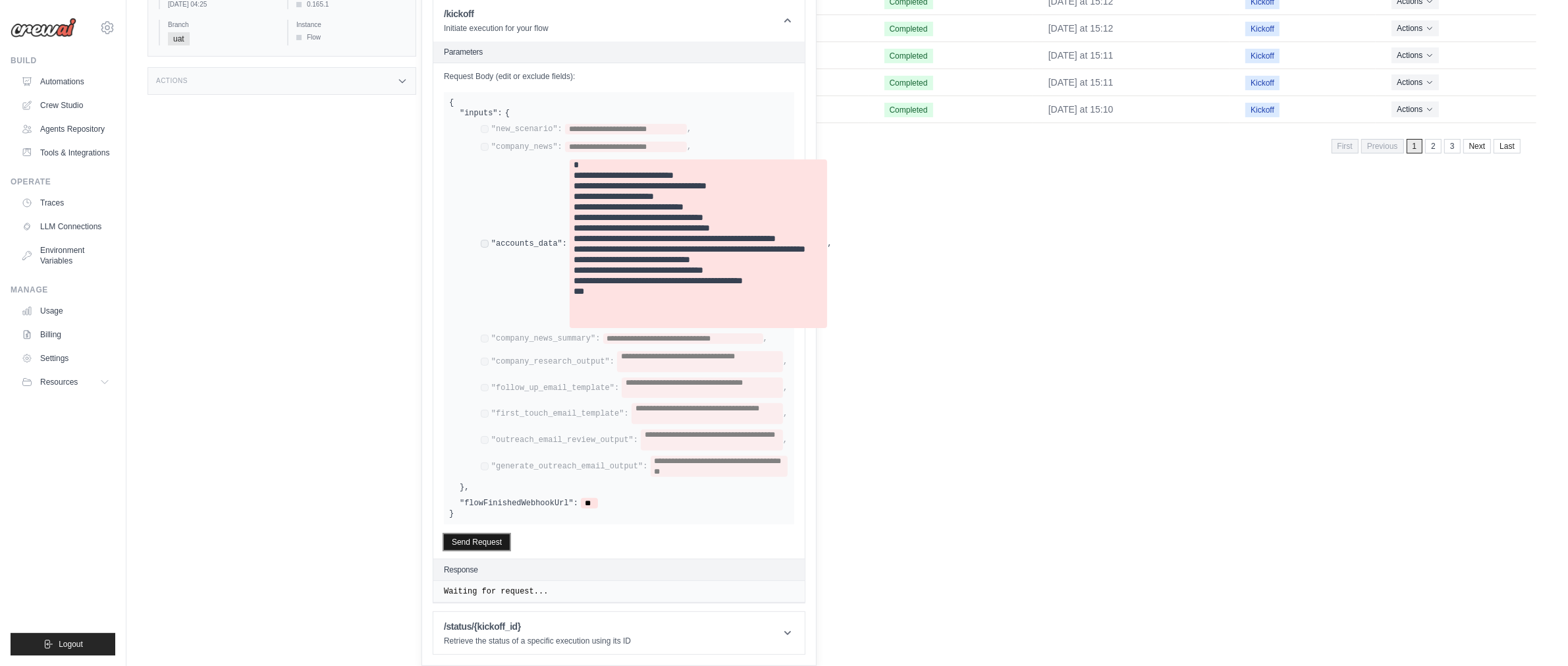
click at [507, 540] on button "Send Request" at bounding box center [477, 542] width 66 height 16
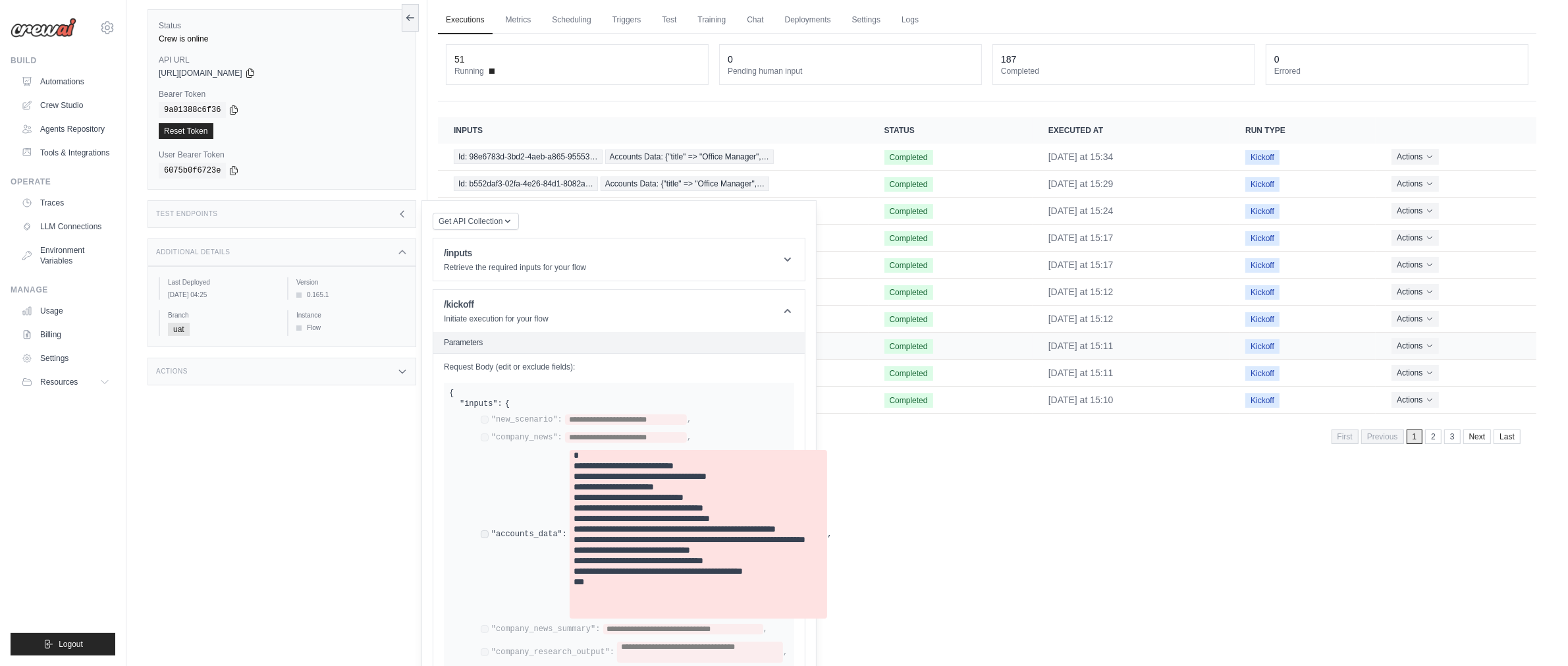
scroll to position [0, 0]
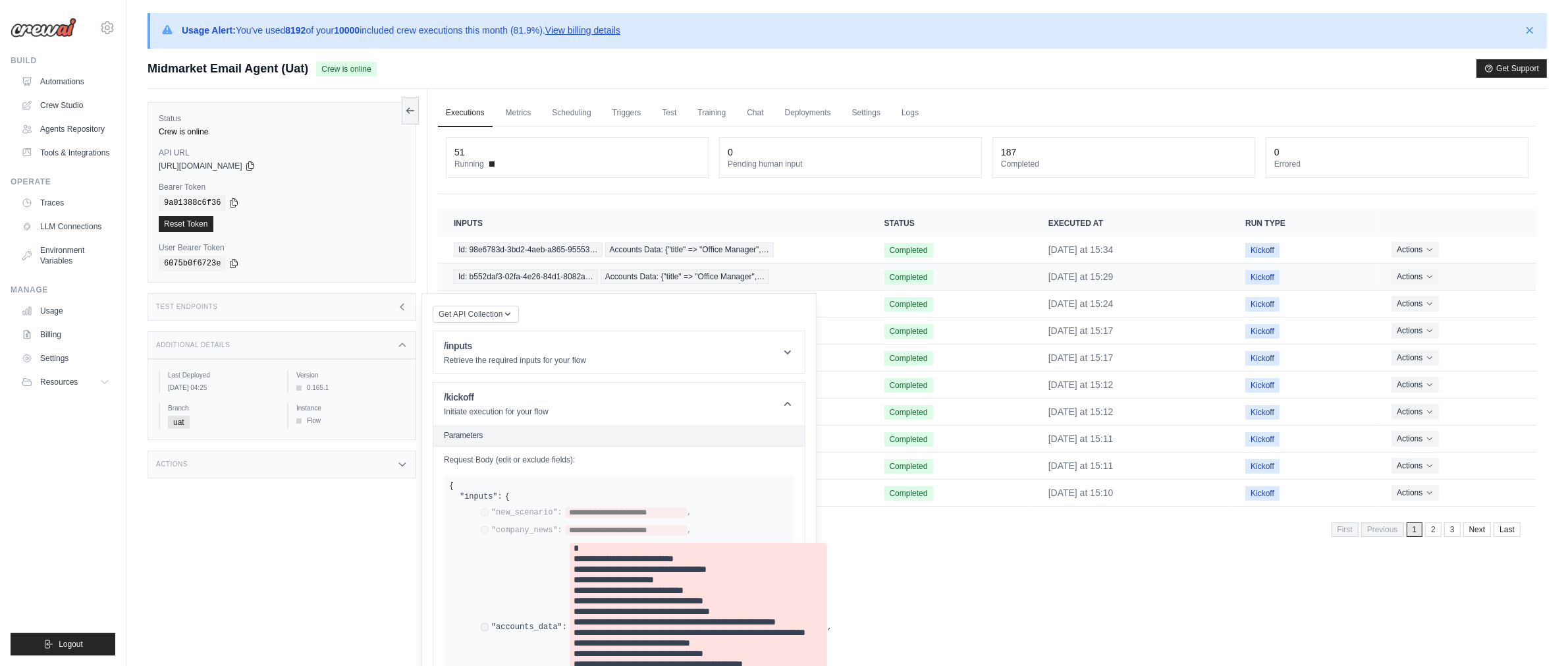
click at [885, 274] on span "Completed" at bounding box center [909, 277] width 49 height 15
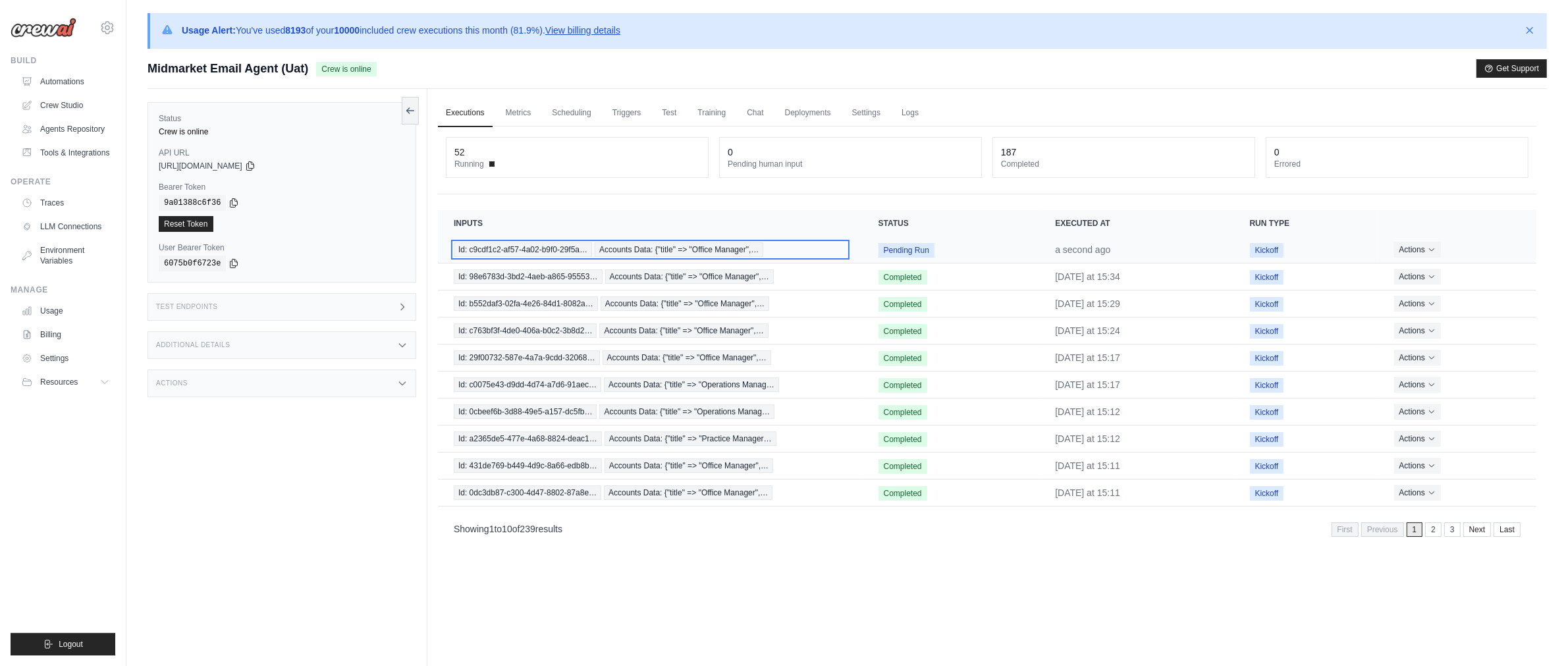
click at [558, 250] on span "Id: c9cdf1c2-af57-4a02-b9f0-29f5a…" at bounding box center [523, 250] width 138 height 15
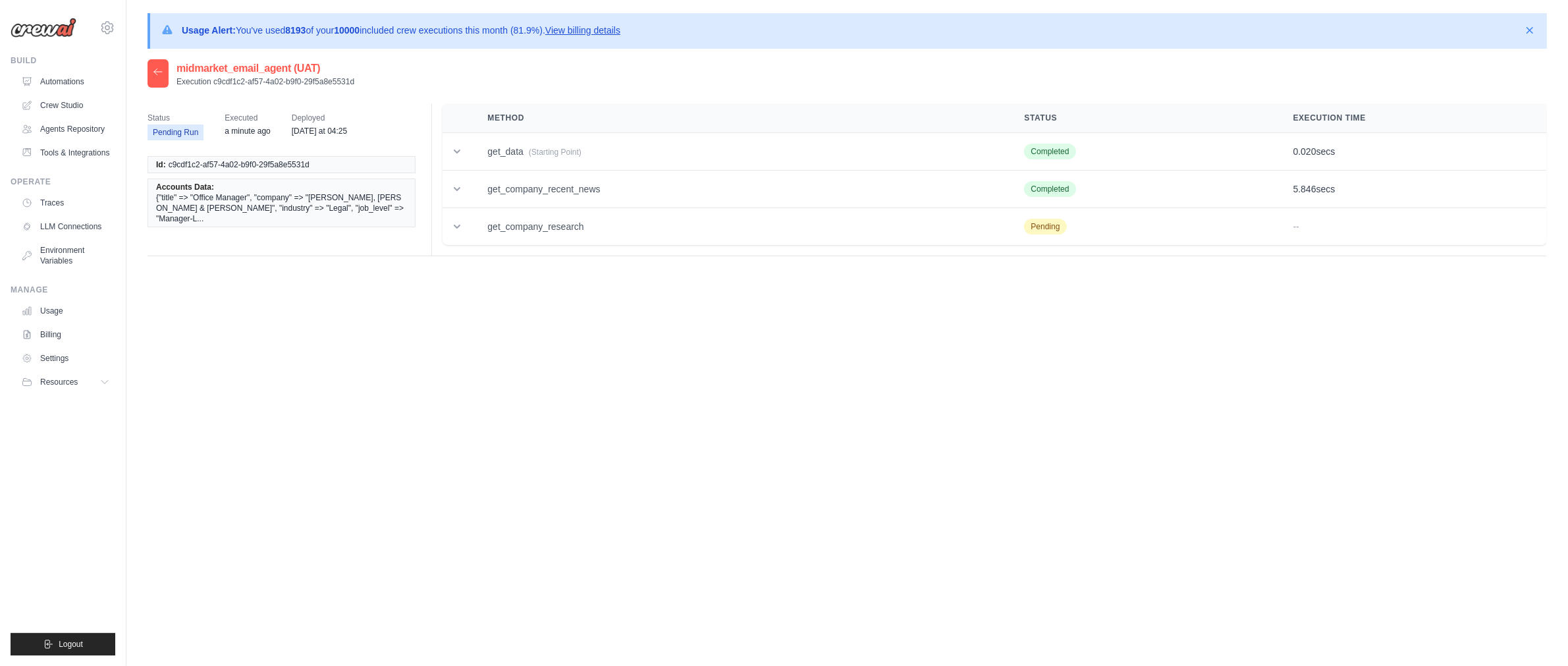
click at [601, 30] on link "View billing details" at bounding box center [583, 30] width 75 height 11
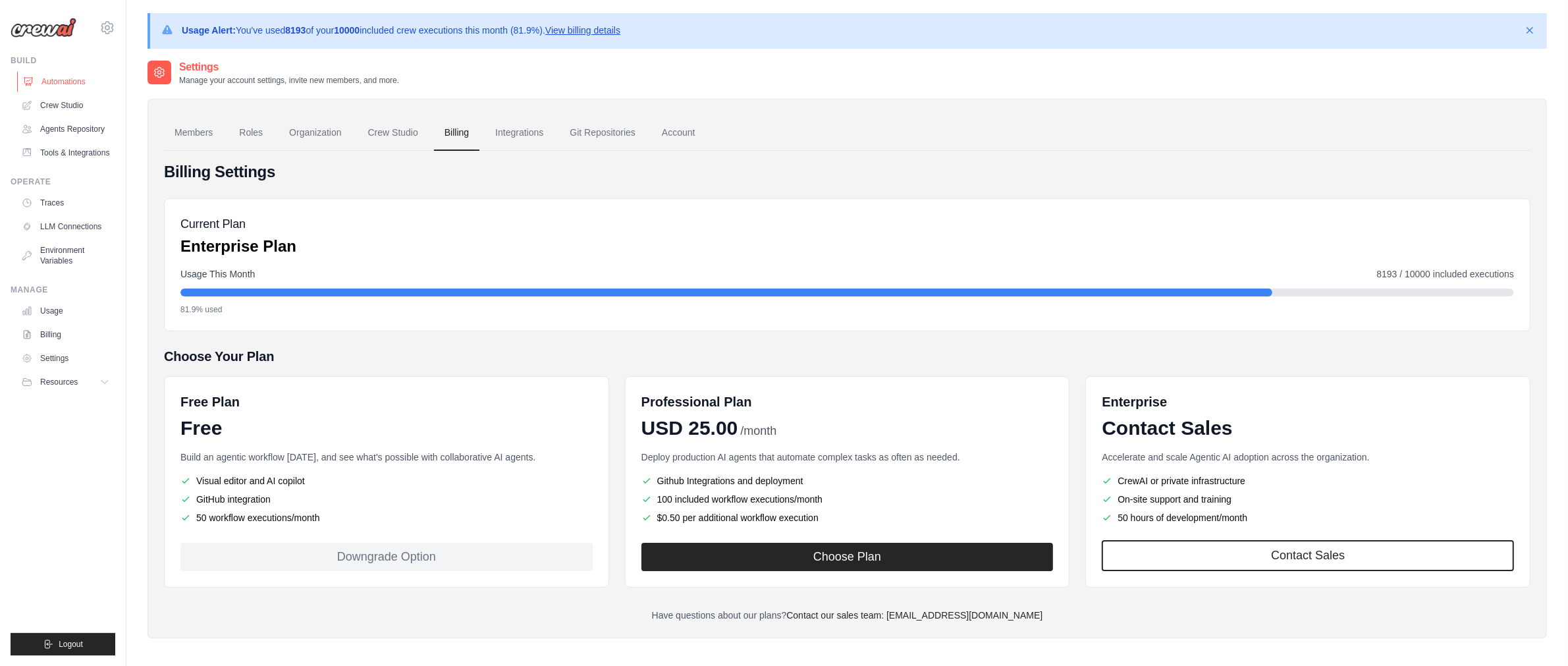
click at [81, 84] on link "Automations" at bounding box center [67, 81] width 99 height 21
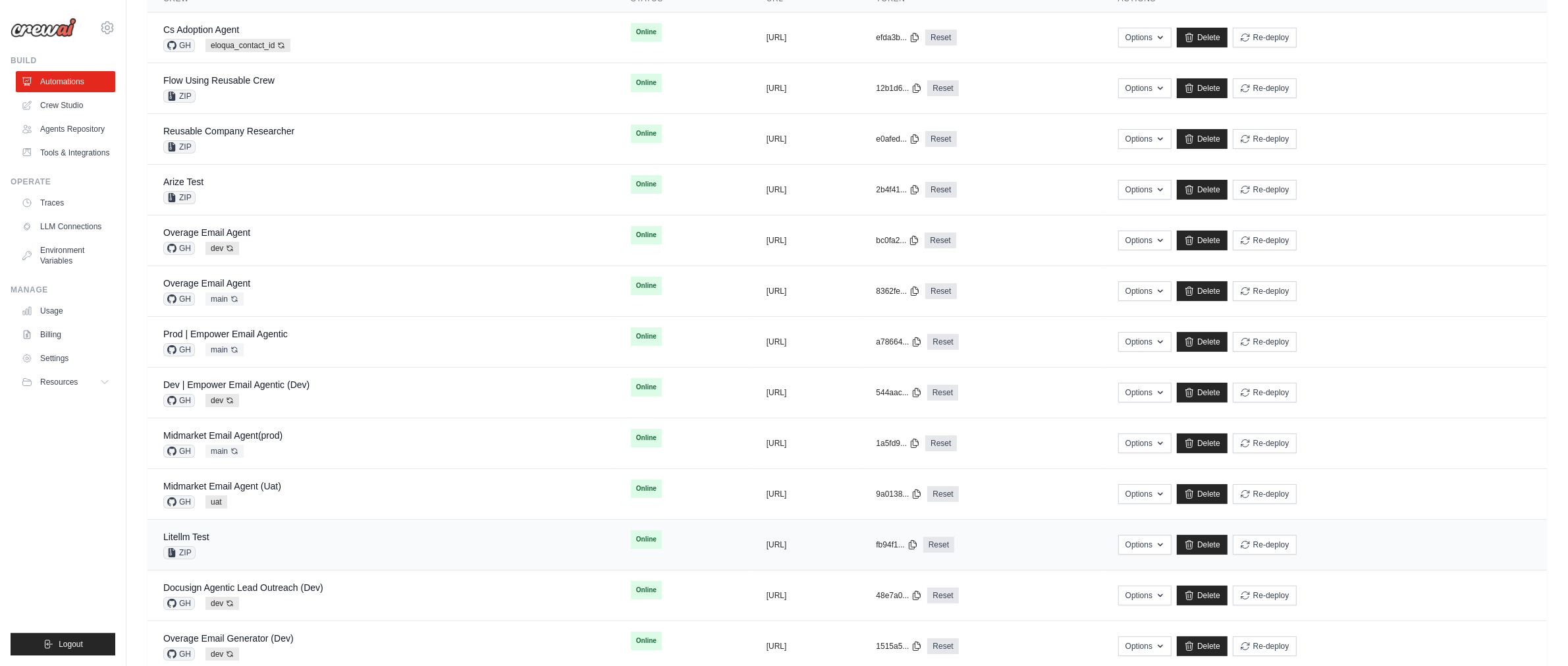
scroll to position [269, 0]
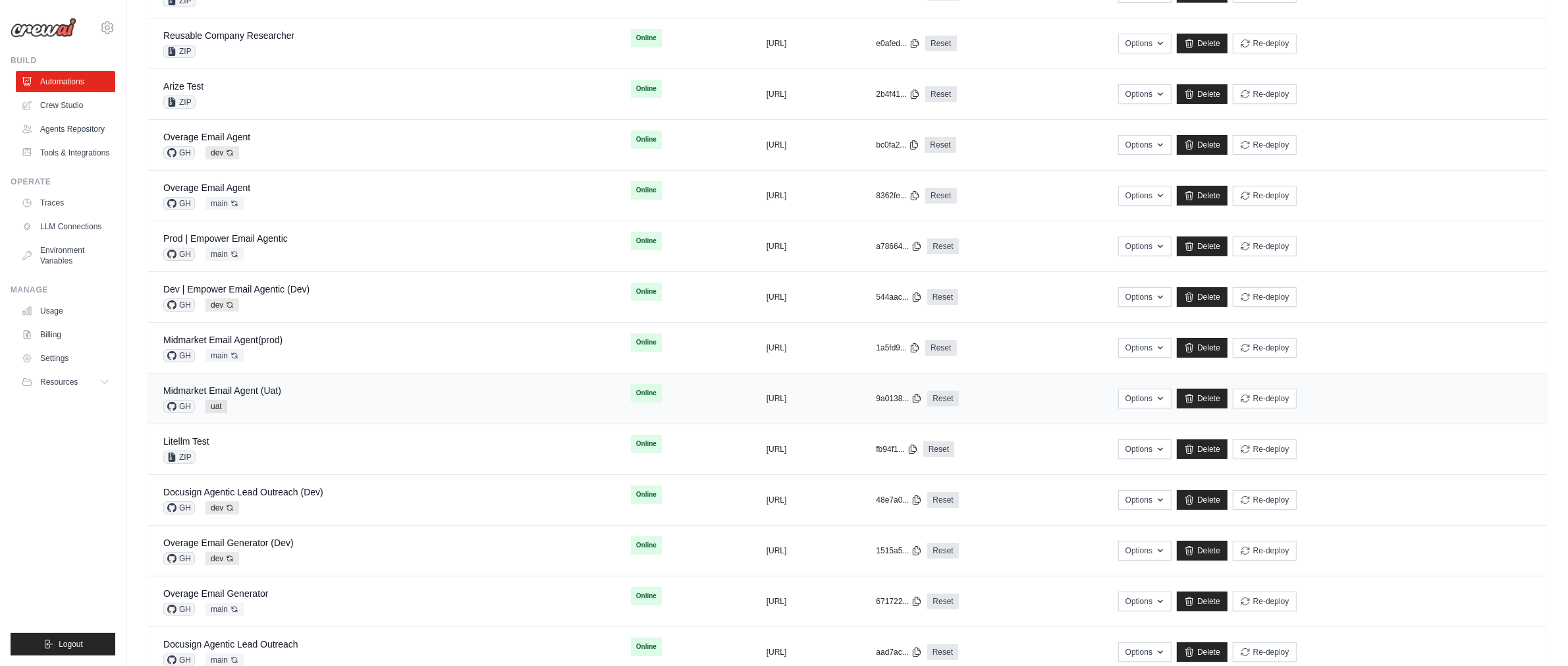
click at [251, 403] on div "GH uat" at bounding box center [222, 407] width 118 height 13
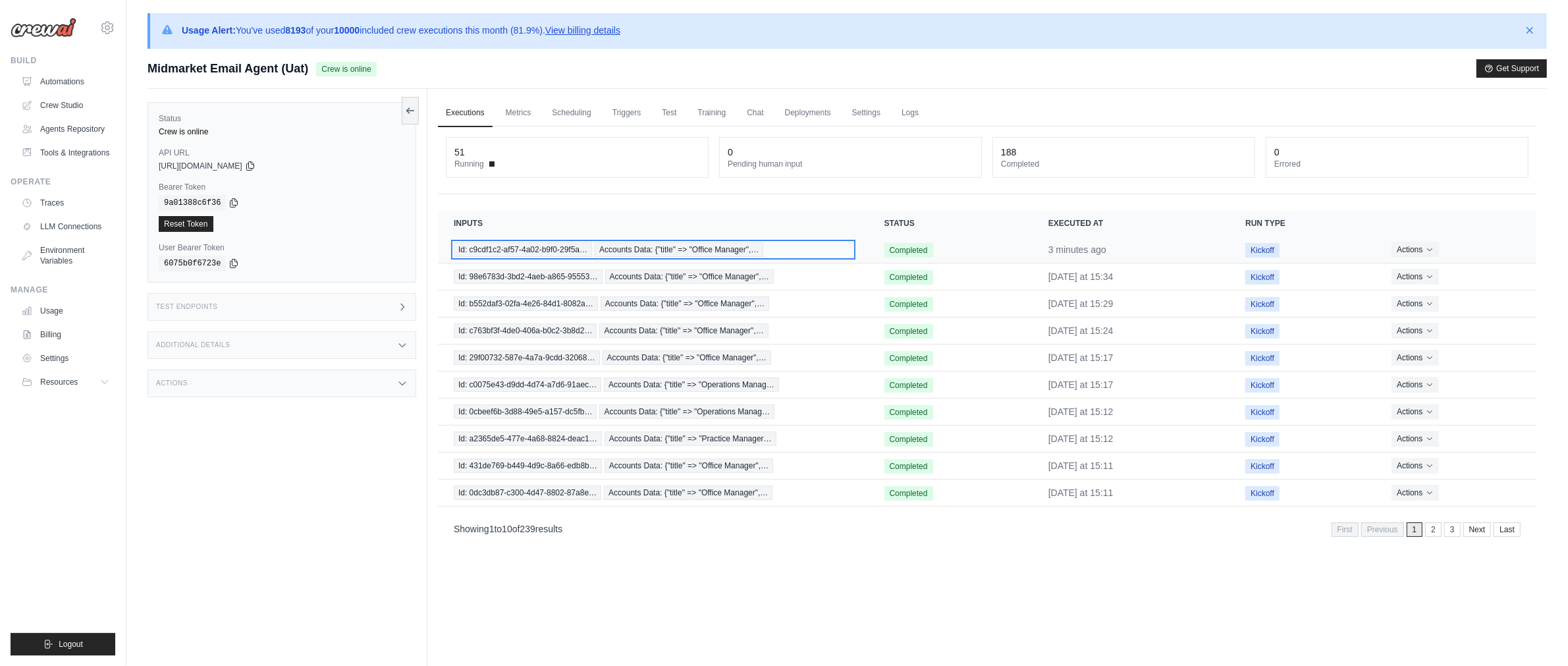
click at [543, 248] on span "Id: c9cdf1c2-af57-4a02-b9f0-29f5a…" at bounding box center [523, 250] width 138 height 15
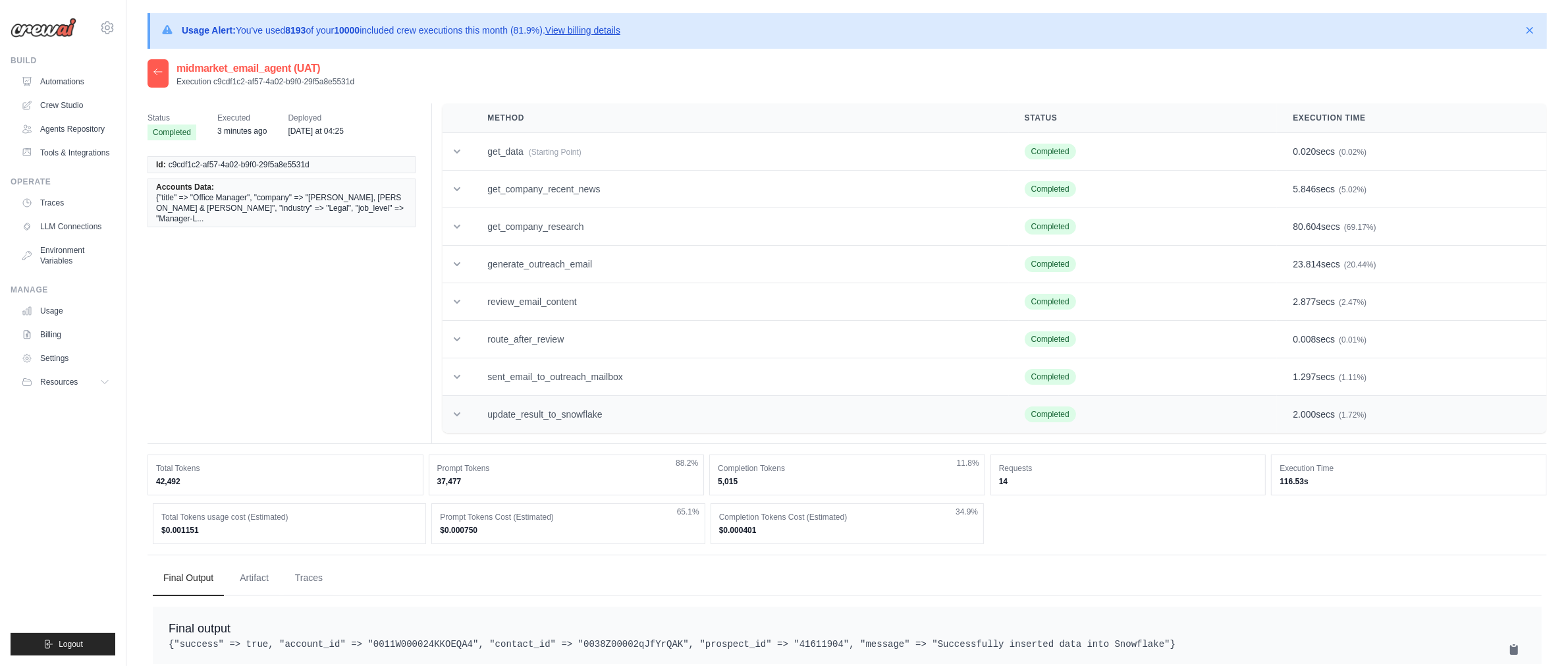
click at [544, 415] on td "update_result_to_snowflake" at bounding box center [740, 415] width 537 height 38
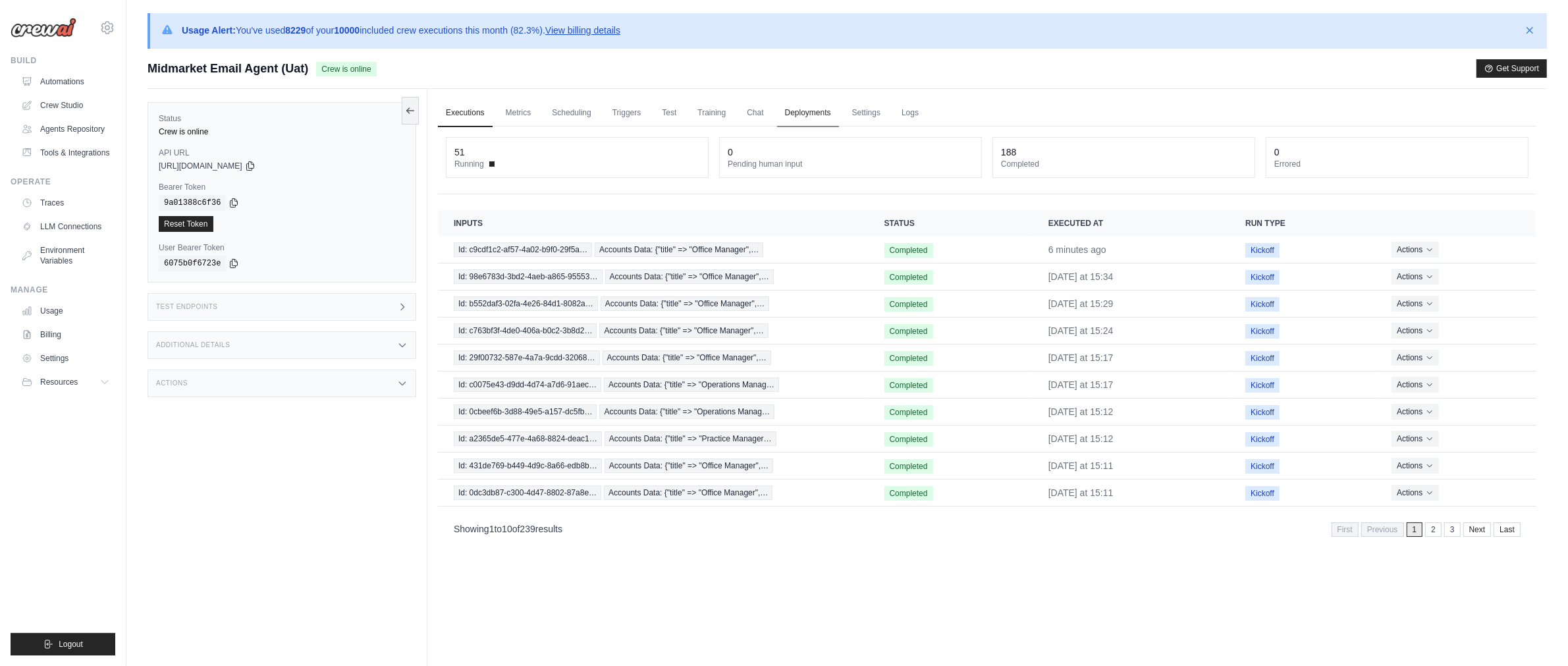
click at [834, 111] on link "Deployments" at bounding box center [808, 113] width 62 height 28
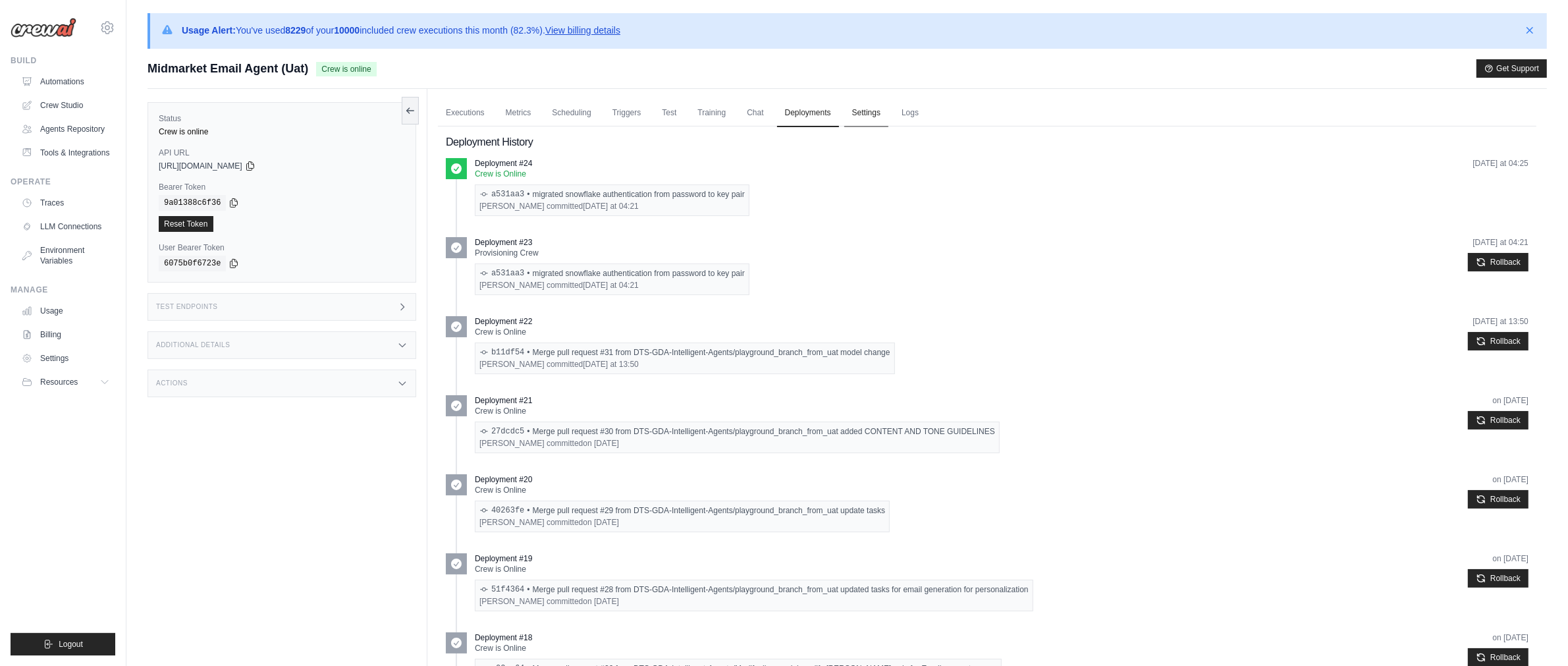
click at [879, 113] on link "Settings" at bounding box center [867, 113] width 44 height 28
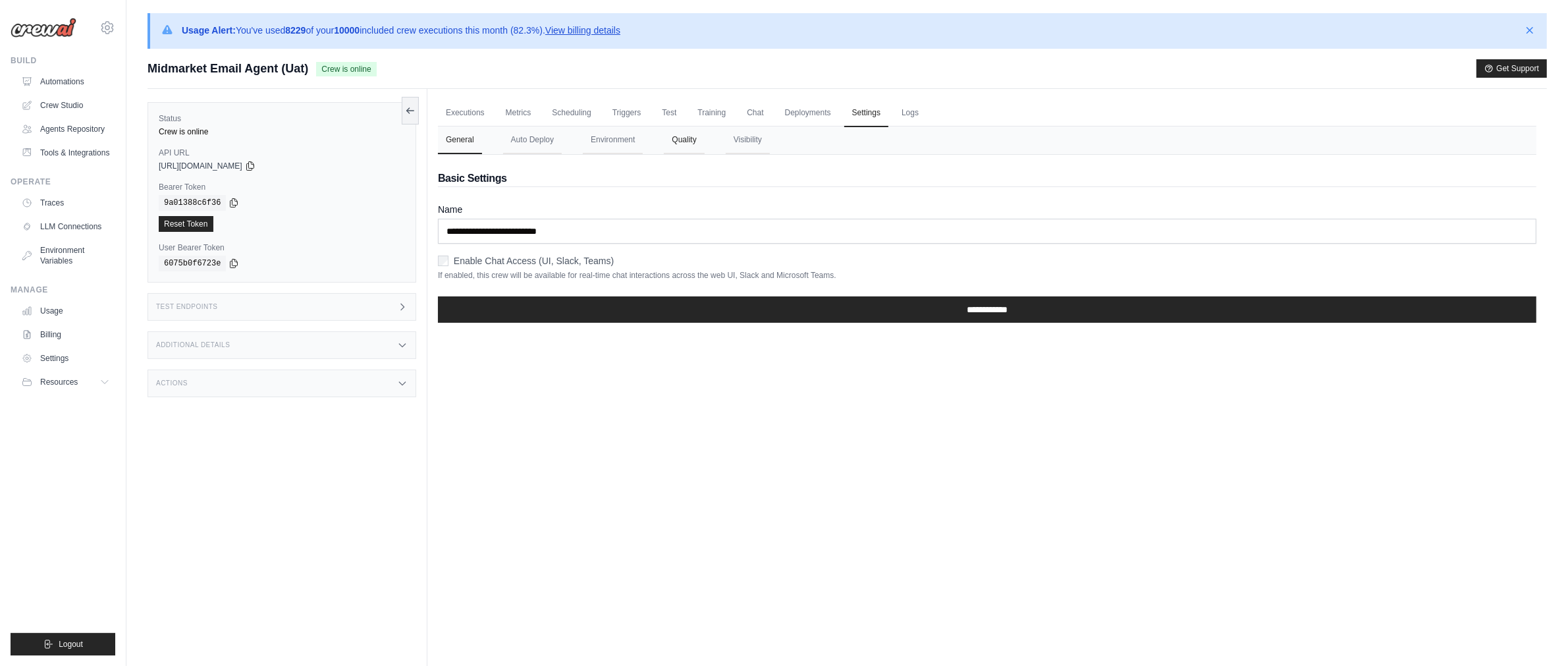
click at [675, 144] on button "Quality" at bounding box center [684, 140] width 40 height 28
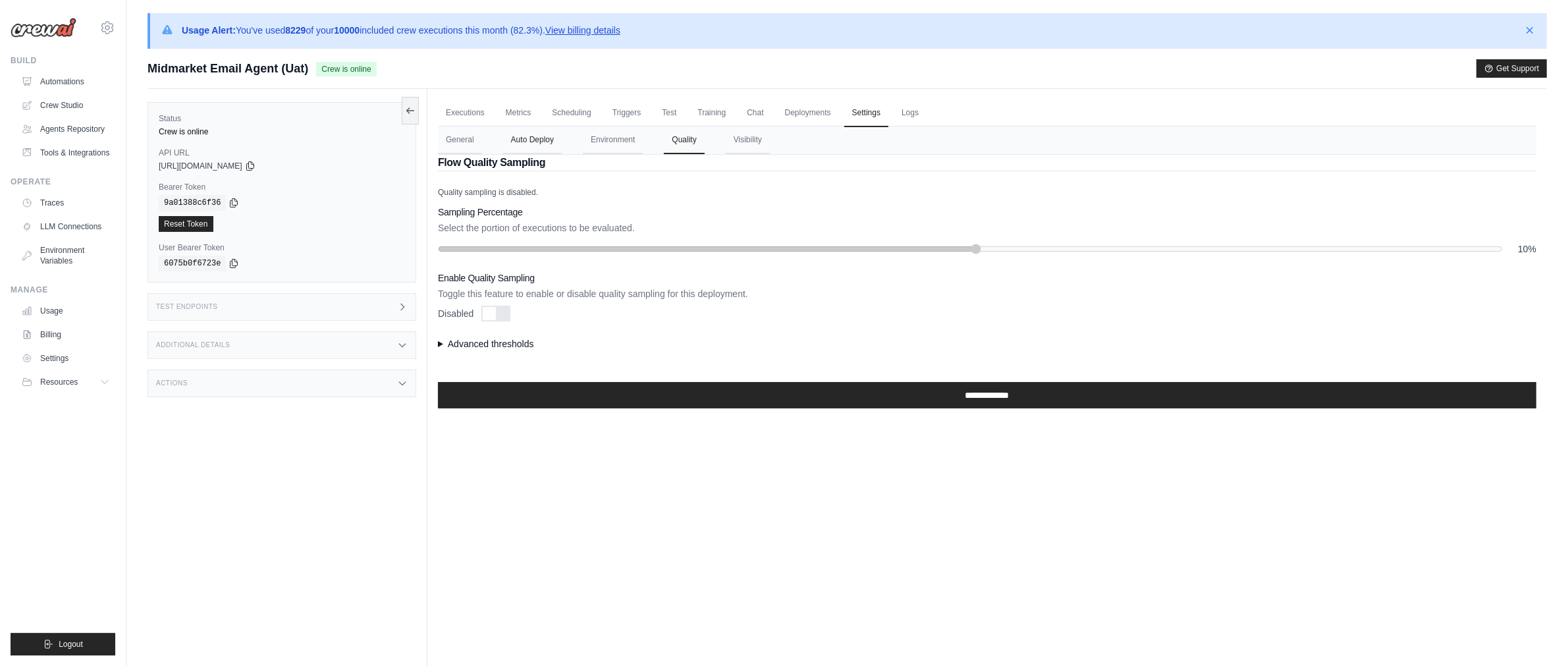
click at [509, 146] on button "Auto Deploy" at bounding box center [532, 140] width 58 height 28
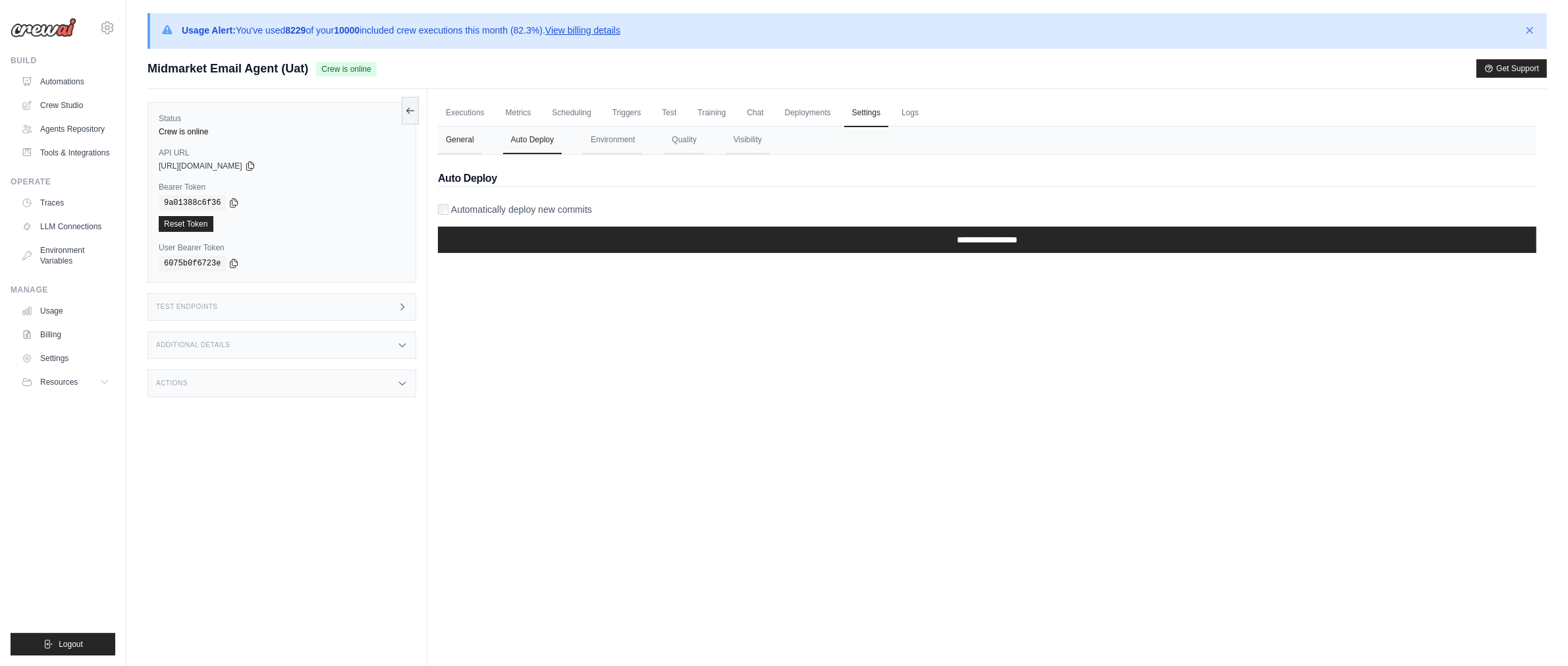
click at [467, 146] on button "General" at bounding box center [460, 140] width 44 height 28
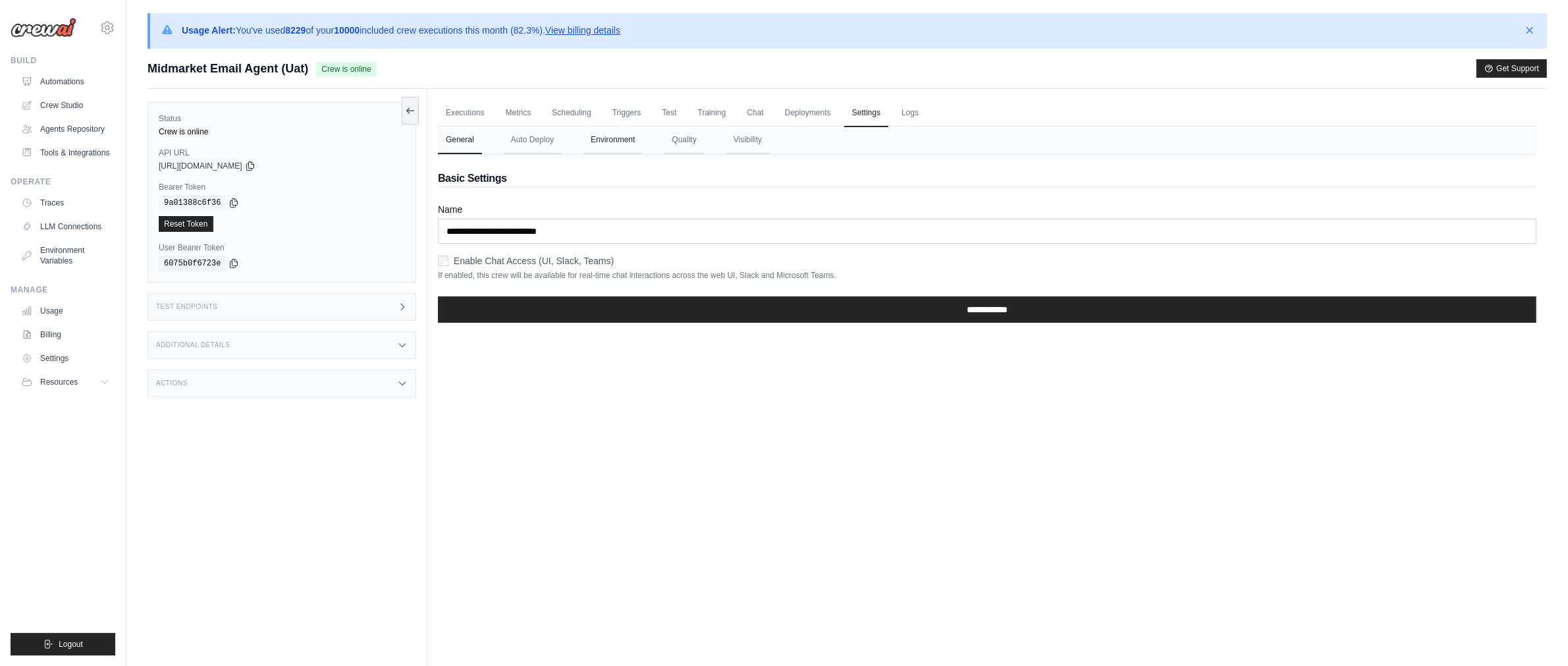
click at [604, 137] on button "Environment" at bounding box center [612, 140] width 60 height 28
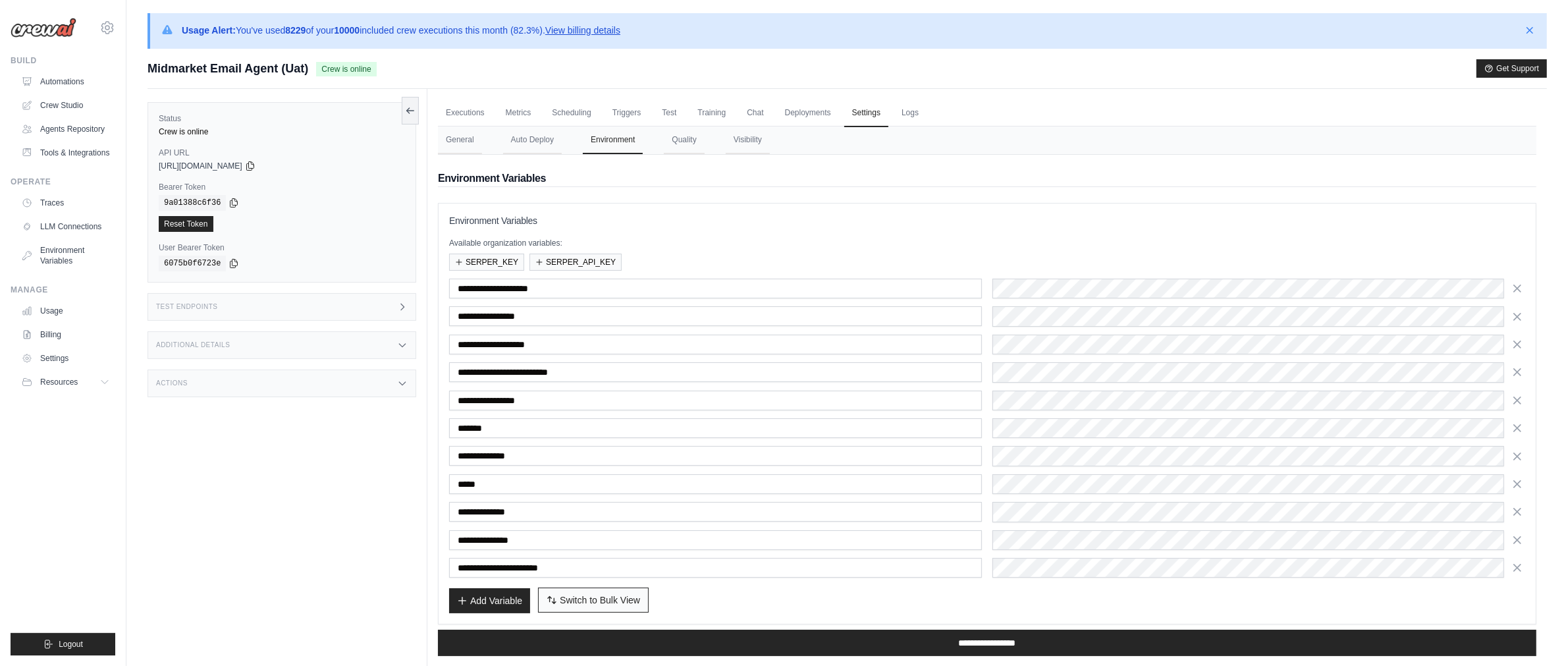
click at [630, 604] on span "Switch to Bulk View" at bounding box center [600, 600] width 81 height 13
type textarea "**********"
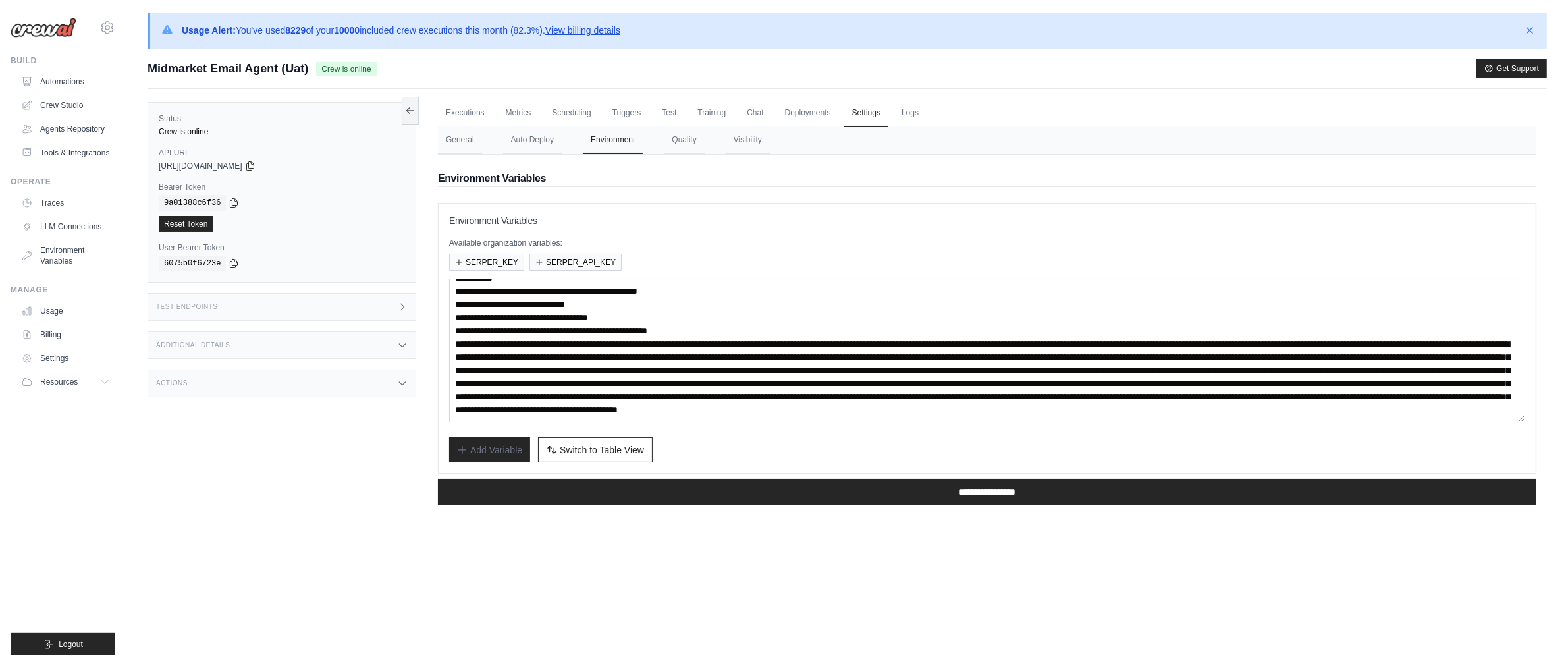
scroll to position [119, 0]
drag, startPoint x: 56, startPoint y: 70, endPoint x: 54, endPoint y: 62, distance: 8.2
click at [56, 70] on div "Build Automations Crew Studio Agents Repository Tools & Integrations" at bounding box center [63, 109] width 105 height 108
click at [54, 72] on link "Automations" at bounding box center [67, 81] width 99 height 21
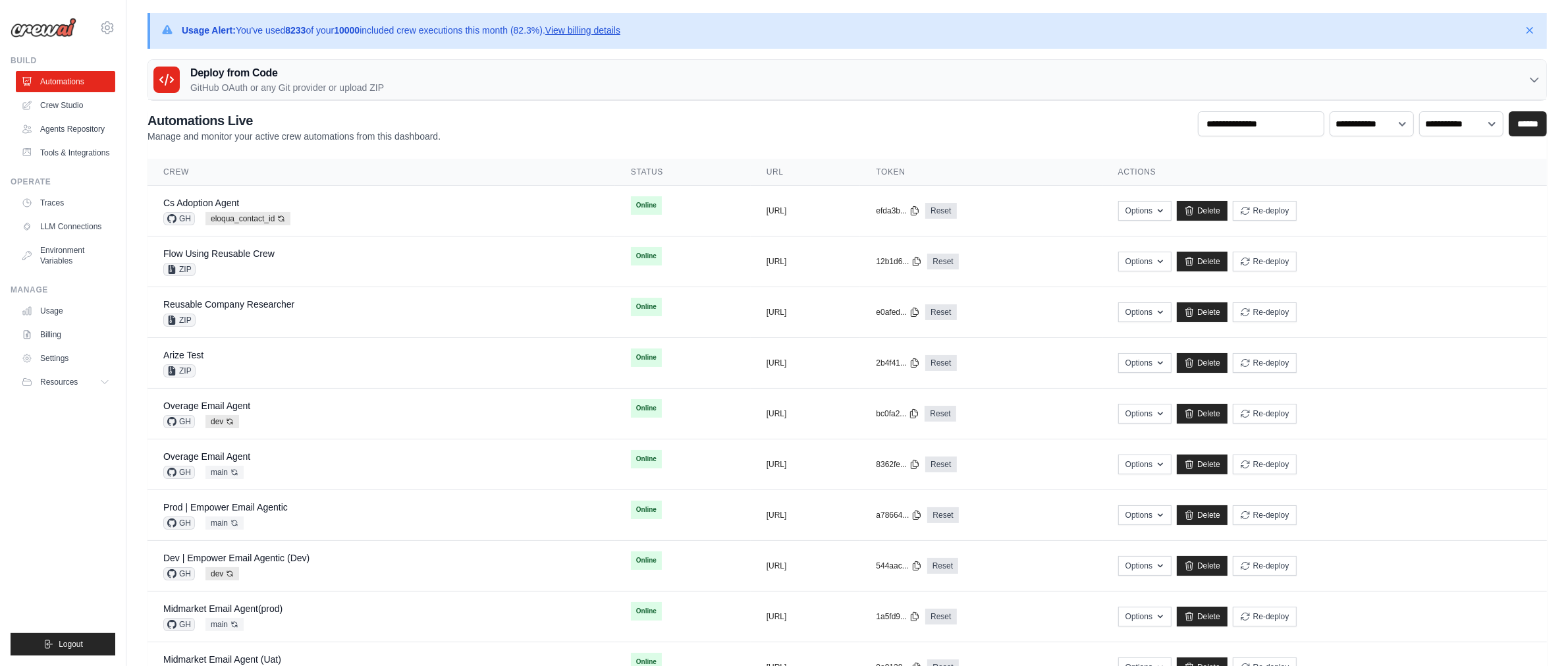
click at [620, 34] on link "View billing details" at bounding box center [583, 30] width 75 height 11
